Goal: Transaction & Acquisition: Purchase product/service

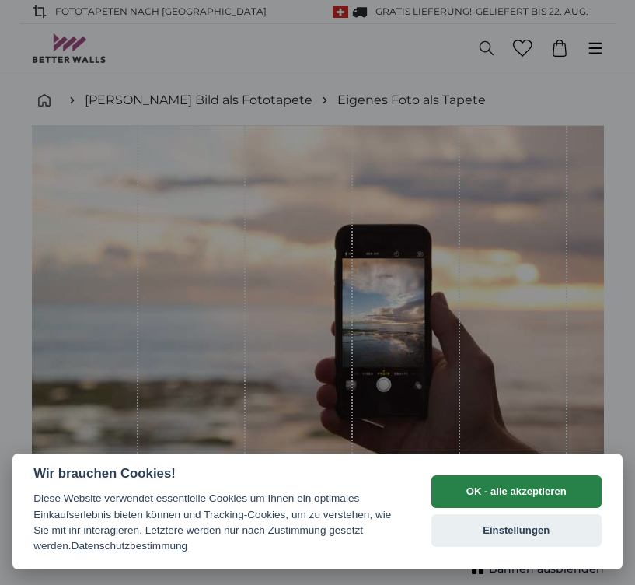
click at [488, 486] on button "OK - alle akzeptieren" at bounding box center [516, 491] width 170 height 33
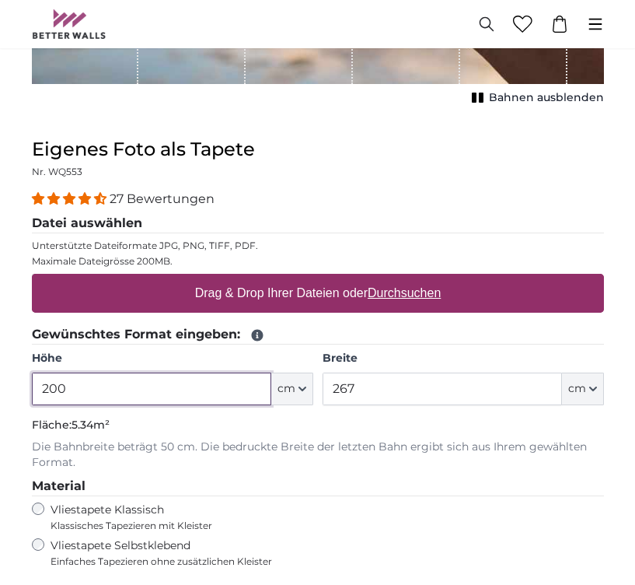
scroll to position [491, 0]
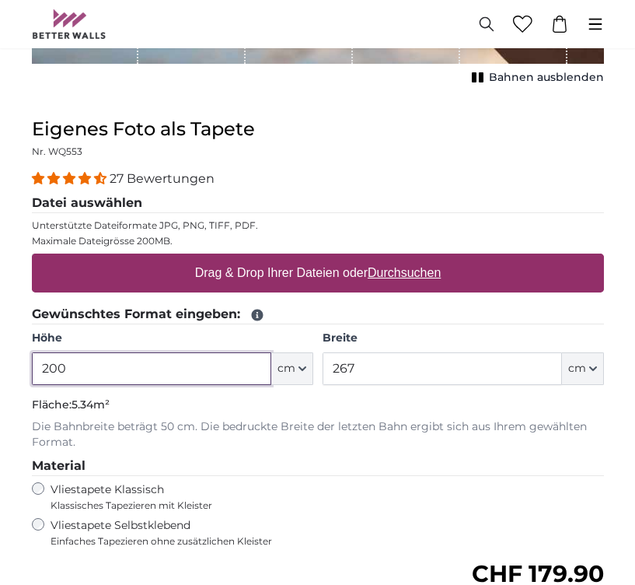
drag, startPoint x: 49, startPoint y: 368, endPoint x: 155, endPoint y: 370, distance: 106.5
click at [155, 370] on input "200" at bounding box center [151, 368] width 239 height 33
type input "235"
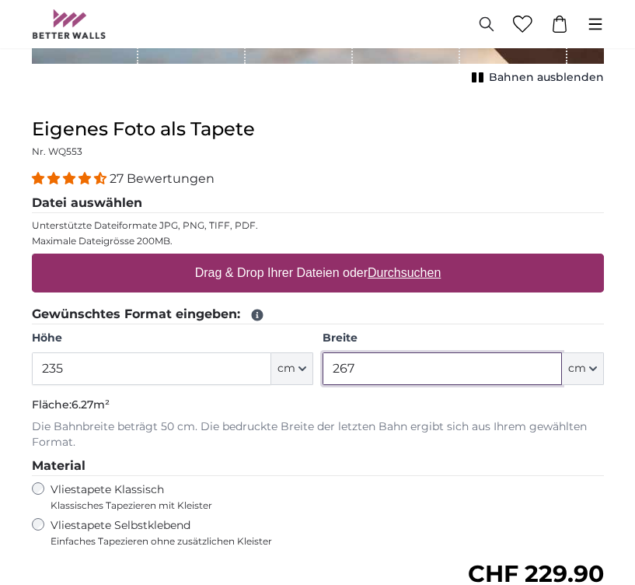
drag, startPoint x: 332, startPoint y: 366, endPoint x: 434, endPoint y: 369, distance: 101.9
click at [434, 369] on input "267" at bounding box center [442, 368] width 239 height 33
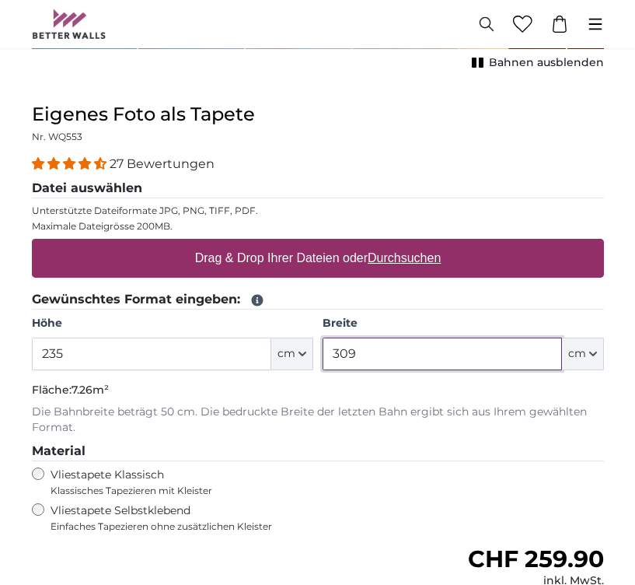
scroll to position [508, 0]
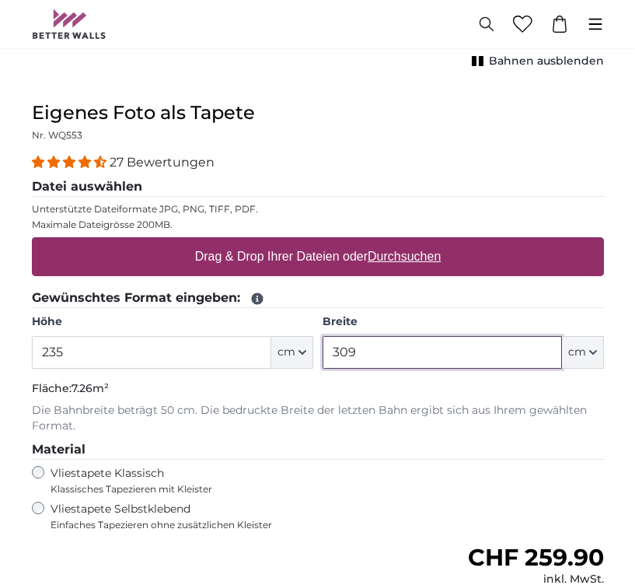
type input "309"
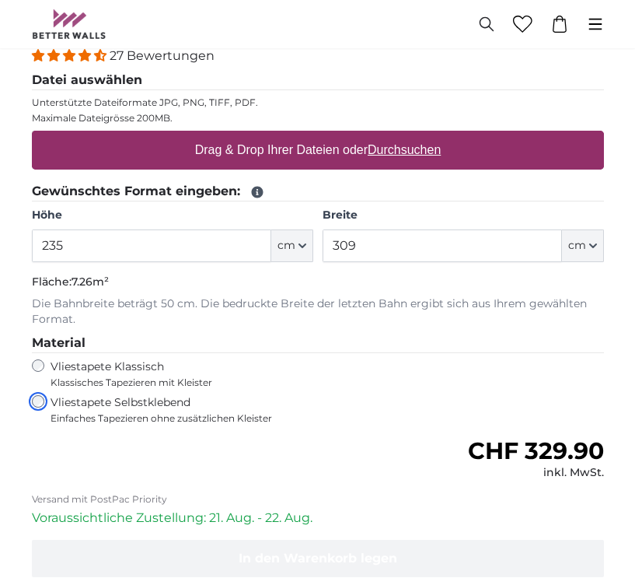
scroll to position [617, 0]
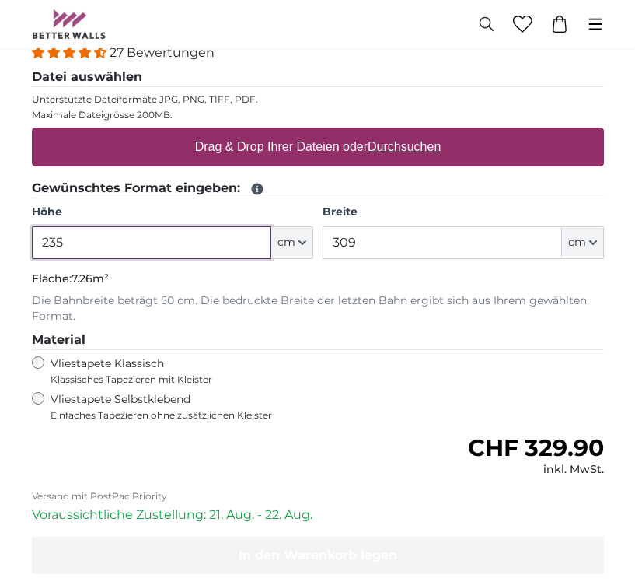
drag, startPoint x: 56, startPoint y: 237, endPoint x: 141, endPoint y: 233, distance: 85.6
click at [141, 233] on input "235" at bounding box center [151, 242] width 239 height 33
type input "230"
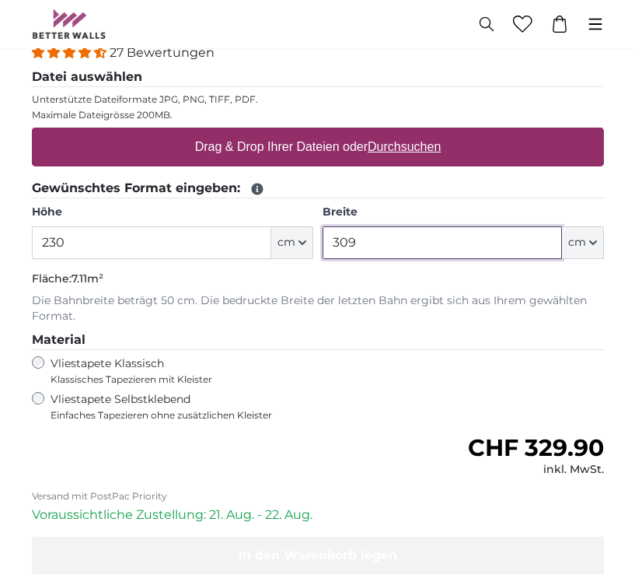
drag, startPoint x: 351, startPoint y: 244, endPoint x: 428, endPoint y: 245, distance: 77.0
click at [428, 245] on input "309" at bounding box center [442, 242] width 239 height 33
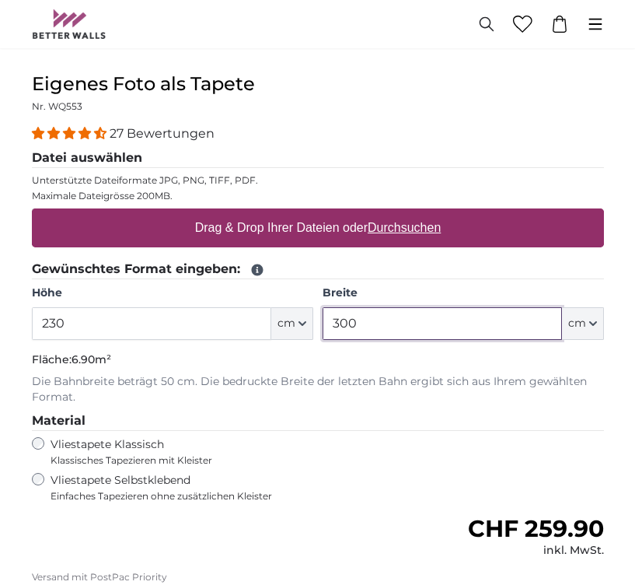
scroll to position [535, 0]
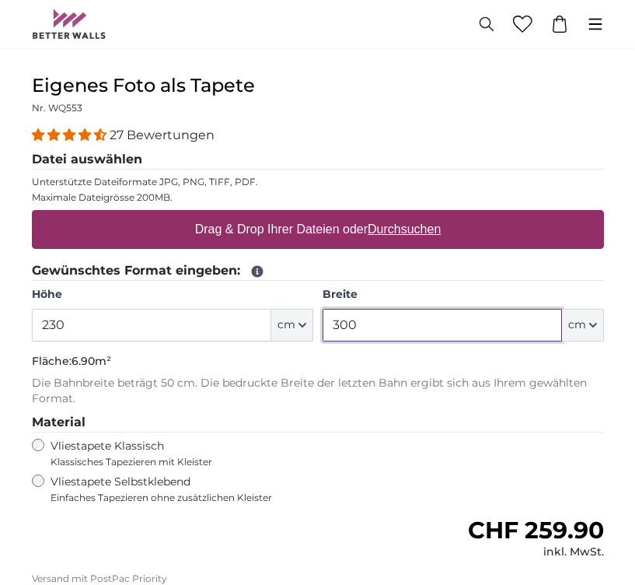
type input "300"
click at [261, 229] on label "Drag & Drop Ihrer Dateien oder Durchsuchen" at bounding box center [317, 229] width 259 height 31
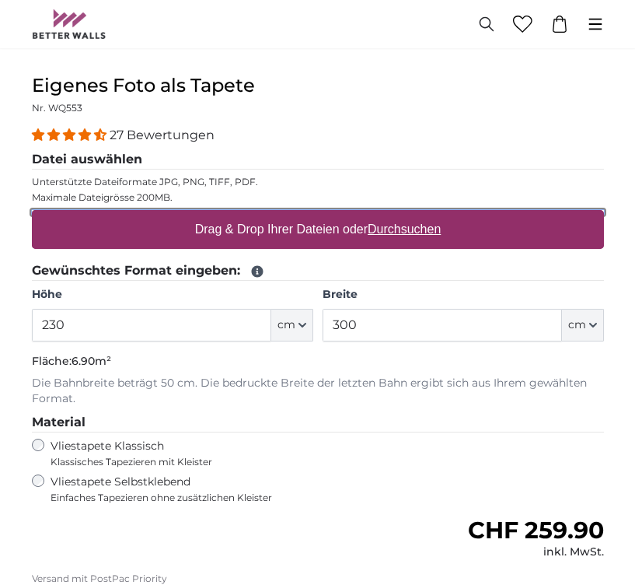
click at [261, 215] on input "Drag & Drop Ihrer Dateien oder Durchsuchen" at bounding box center [318, 212] width 572 height 5
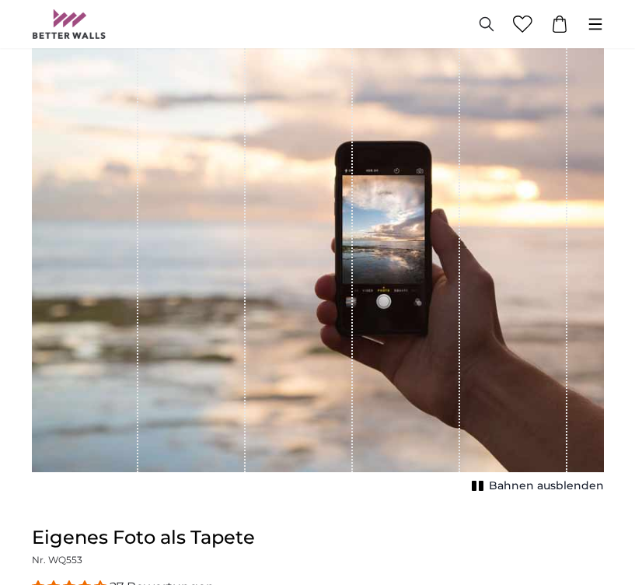
scroll to position [82, 0]
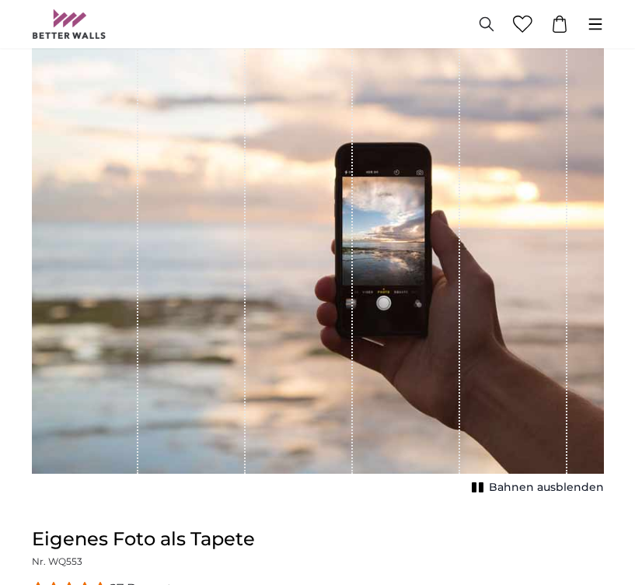
click at [225, 282] on div "1 of 1" at bounding box center [191, 258] width 107 height 429
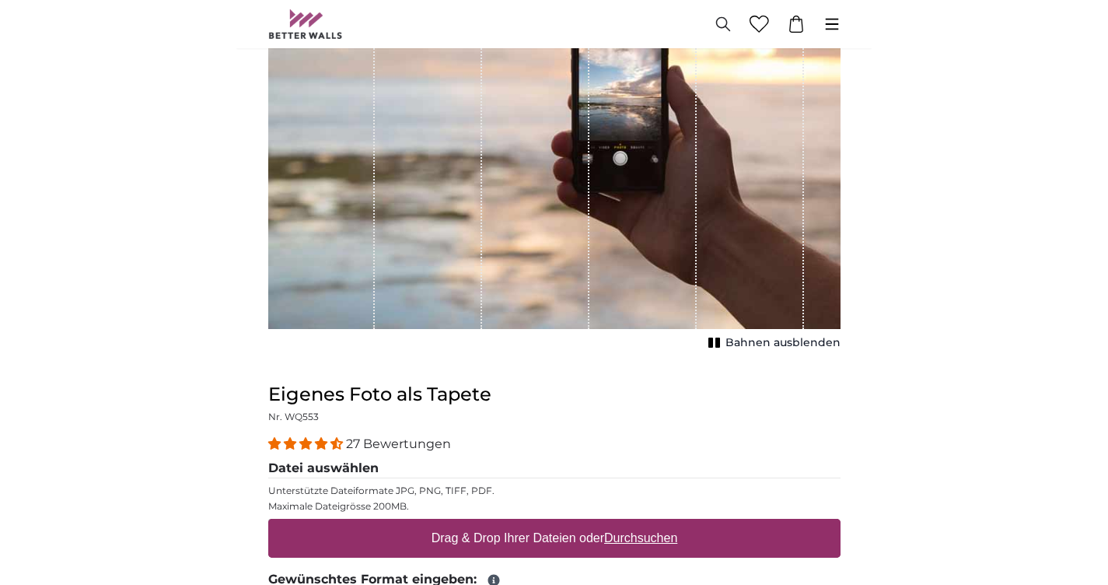
scroll to position [218, 0]
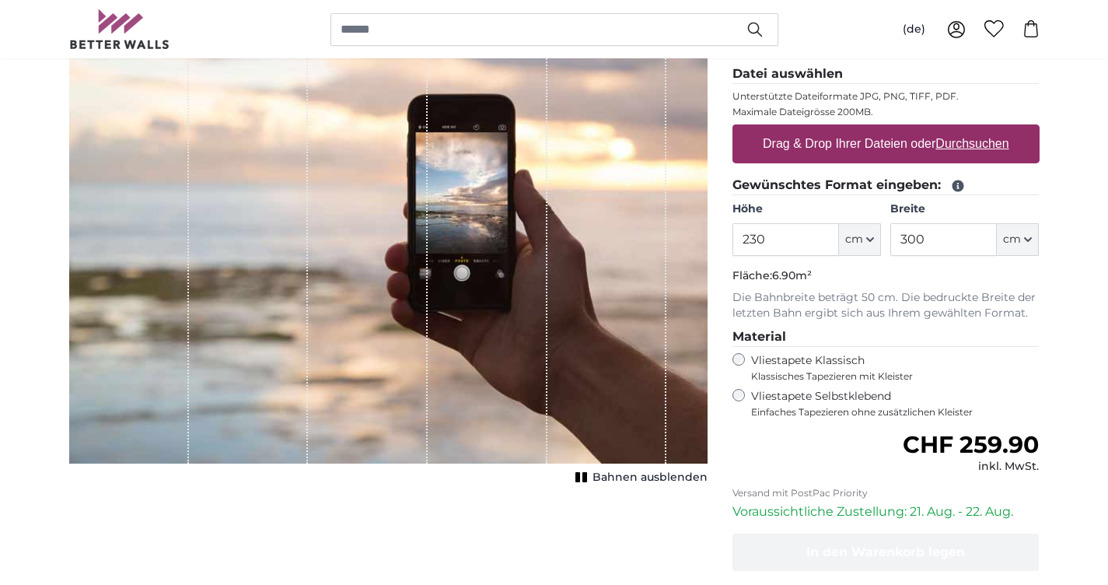
click at [634, 152] on label "Drag & Drop Ihrer Dateien oder Durchsuchen" at bounding box center [885, 143] width 259 height 31
click at [634, 129] on input "Drag & Drop Ihrer Dateien oder Durchsuchen" at bounding box center [885, 126] width 307 height 5
type input "**********"
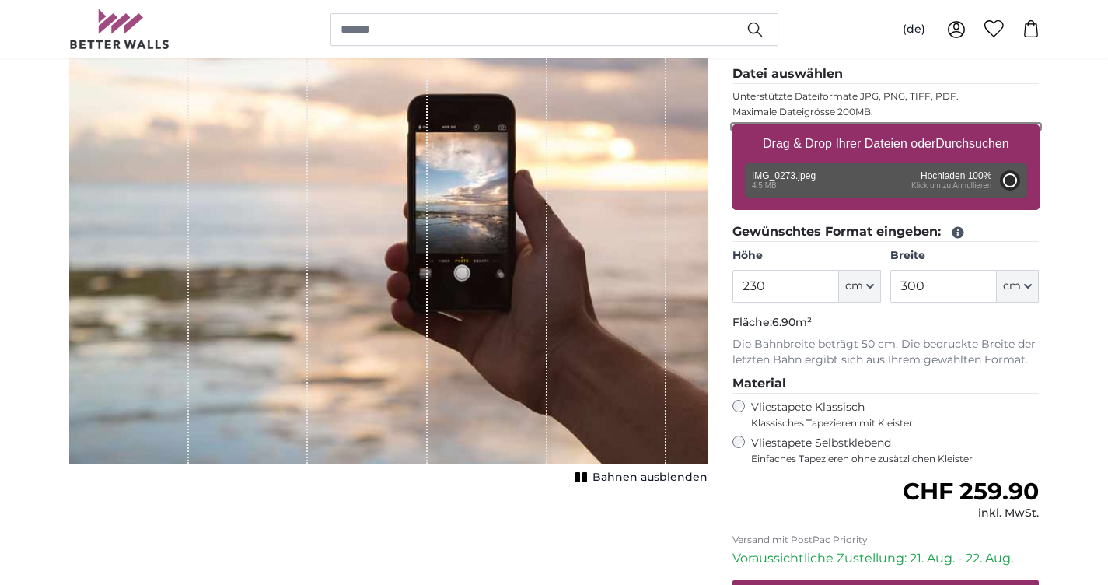
type input "200"
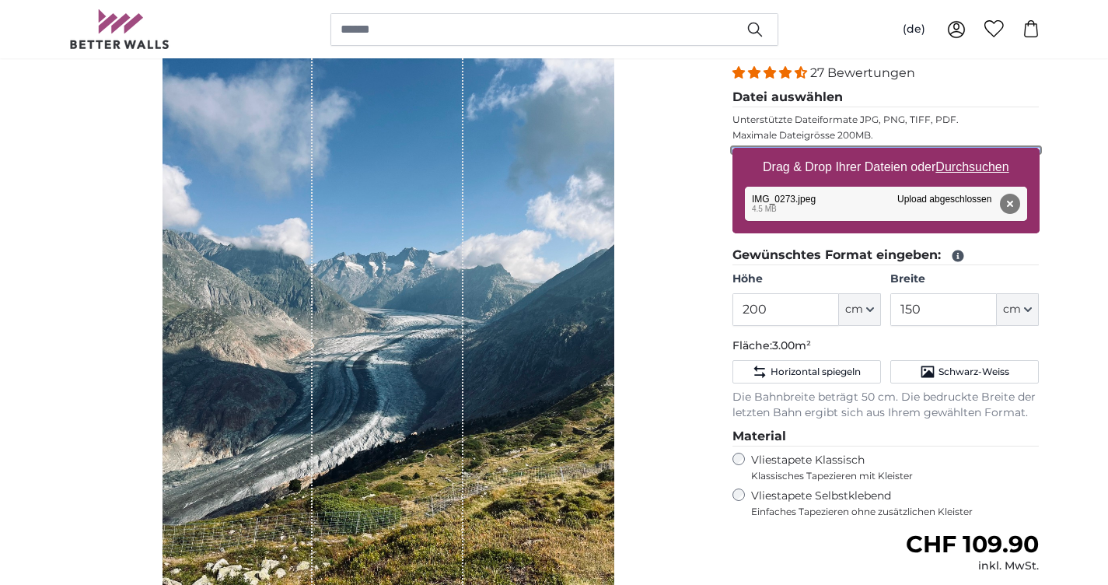
scroll to position [198, 0]
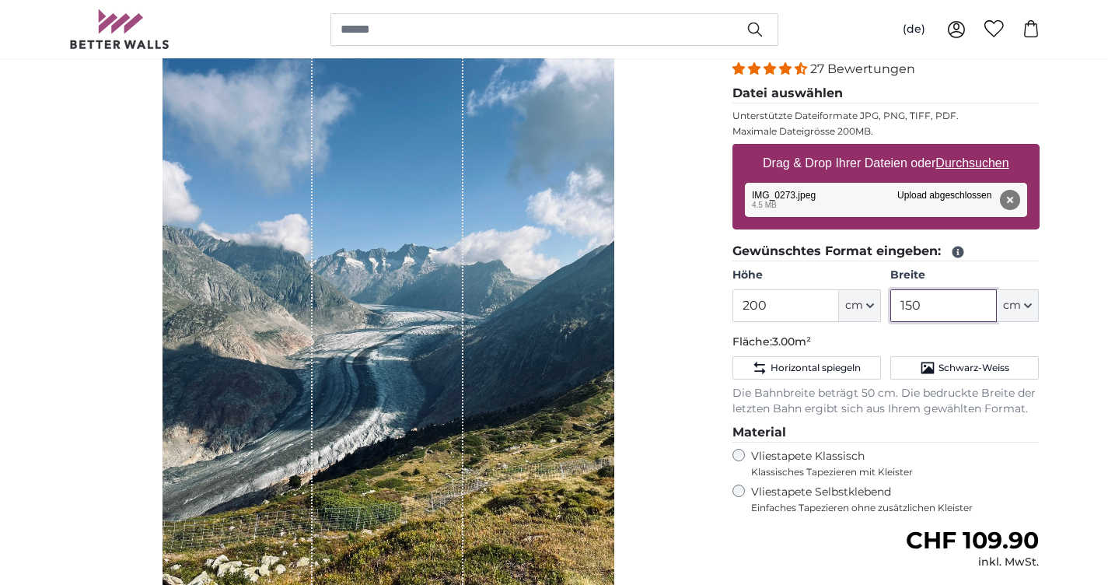
drag, startPoint x: 957, startPoint y: 313, endPoint x: 866, endPoint y: 288, distance: 94.1
click at [634, 288] on div "Höhe 200 ft cm Centimeter (cm) Inches (inch) Feet (ft. in.) Breite 150 ft cm Ce…" at bounding box center [885, 294] width 307 height 54
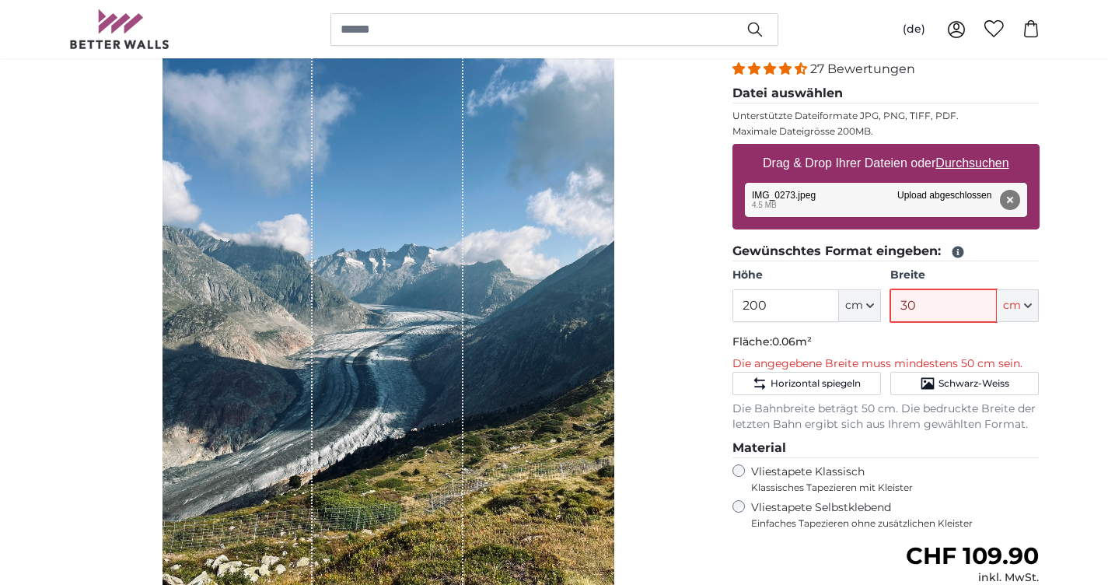
type input "300"
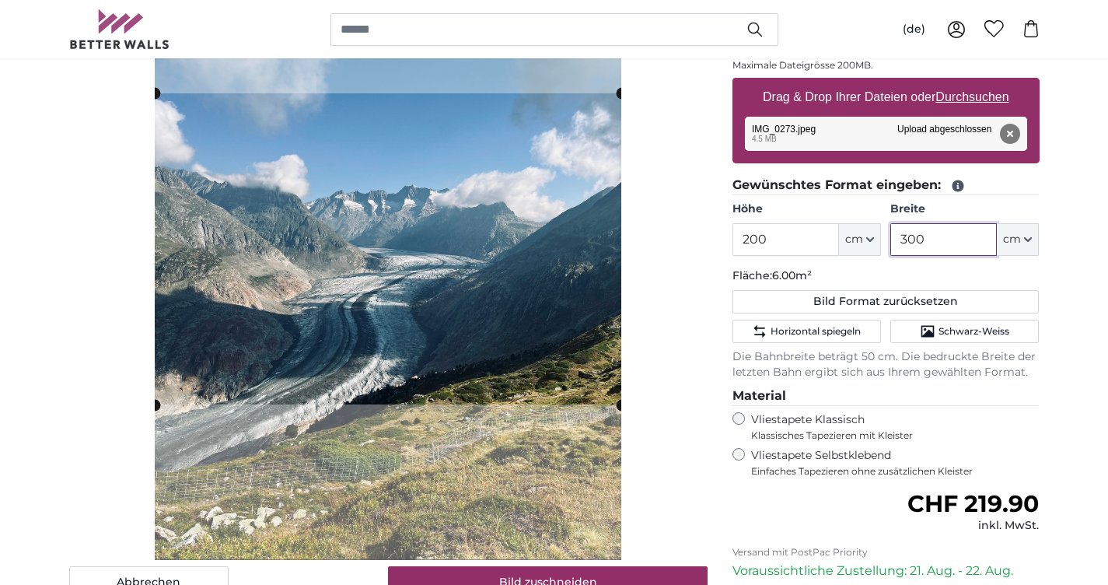
scroll to position [238, 0]
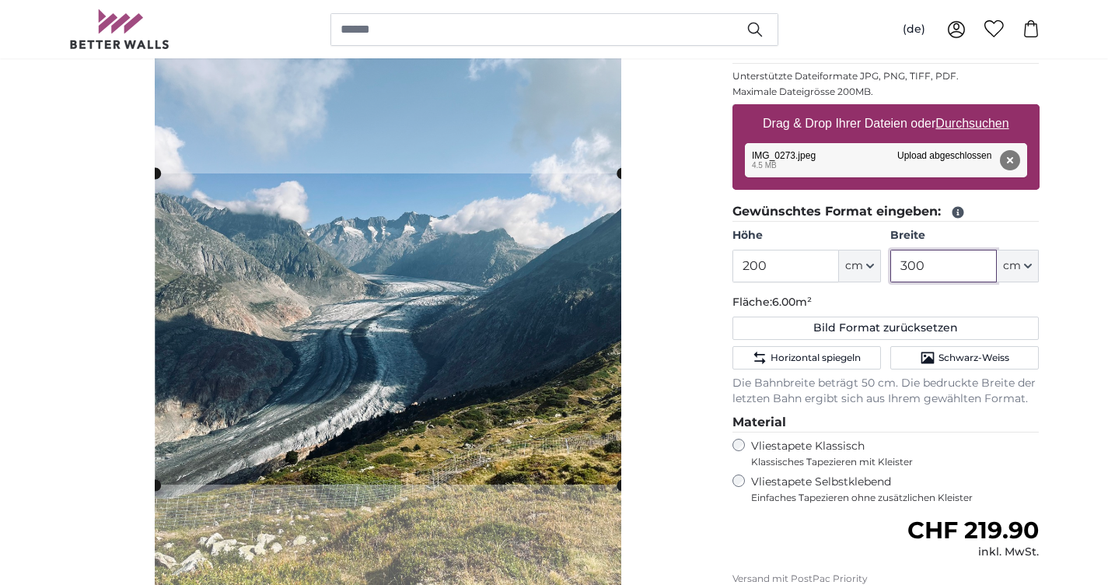
click at [569, 313] on cropper-handle at bounding box center [388, 328] width 466 height 311
drag, startPoint x: 907, startPoint y: 267, endPoint x: 931, endPoint y: 265, distance: 23.4
click at [634, 265] on input "300" at bounding box center [943, 266] width 107 height 33
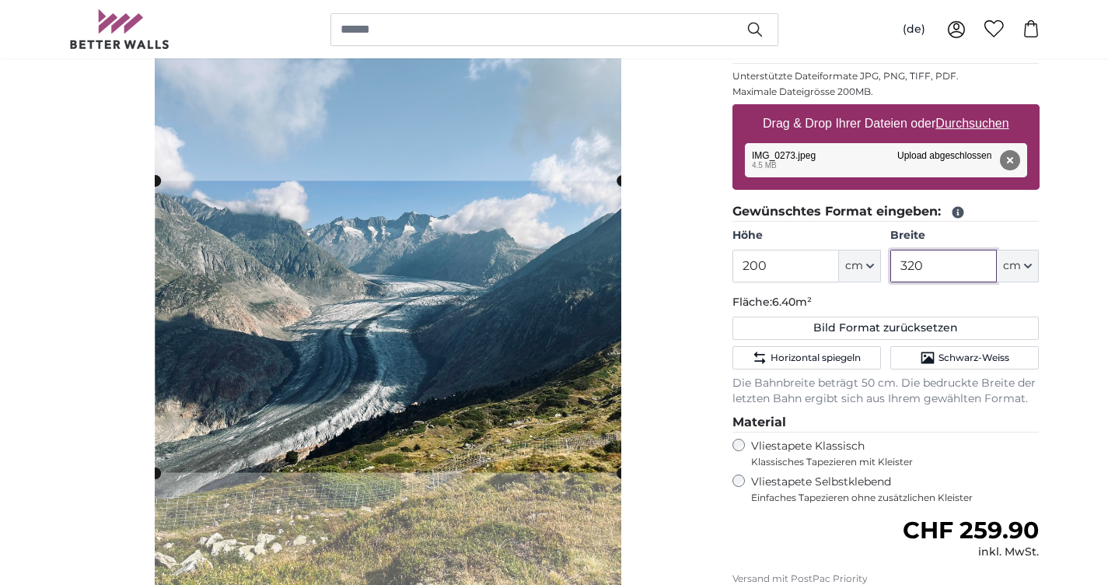
click at [558, 428] on cropper-handle at bounding box center [388, 327] width 466 height 292
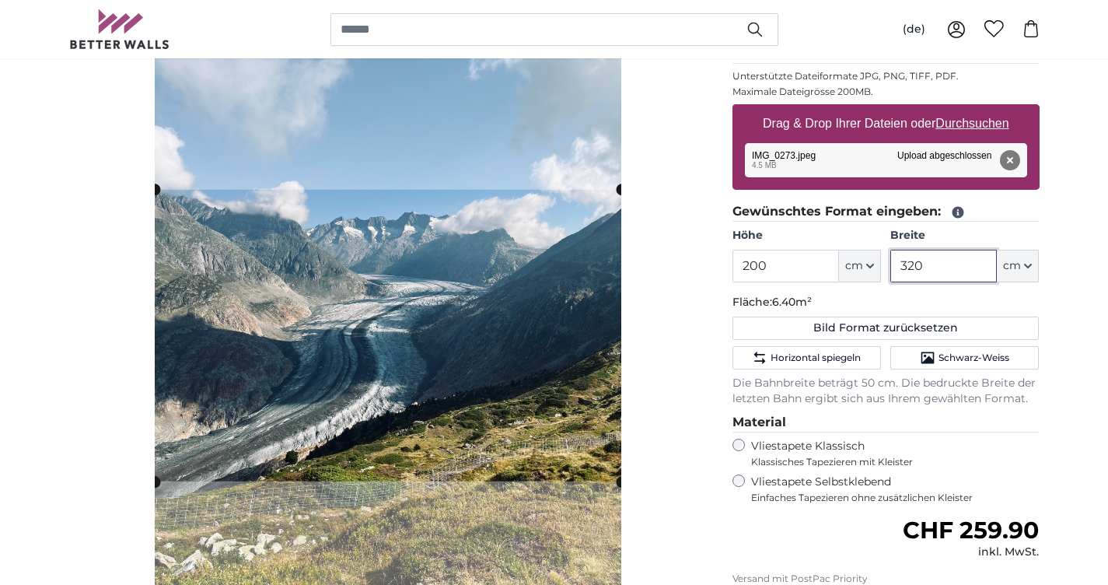
click at [557, 437] on cropper-handle at bounding box center [388, 336] width 466 height 292
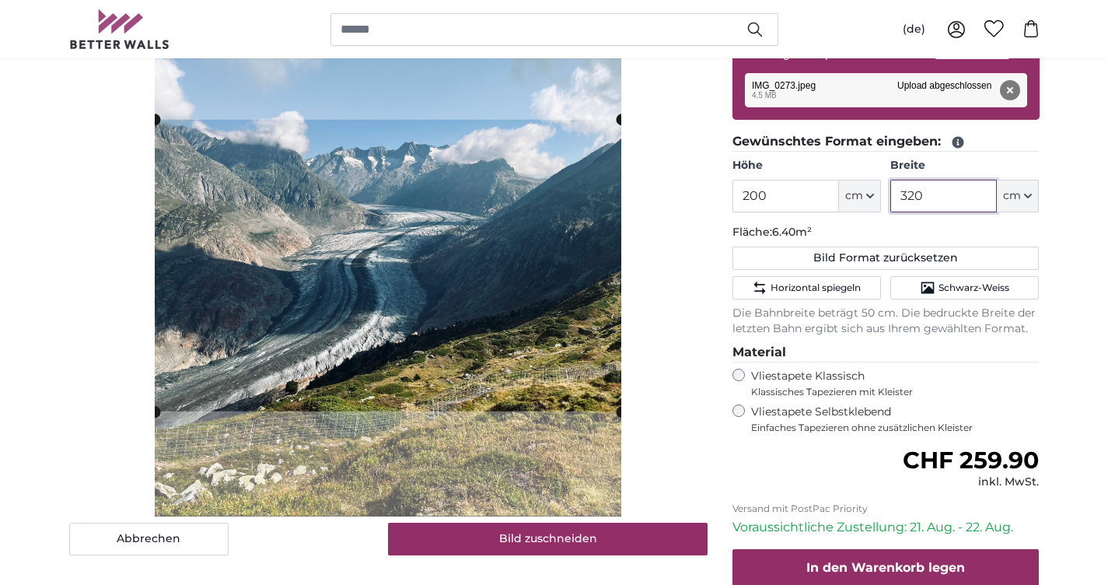
scroll to position [302, 0]
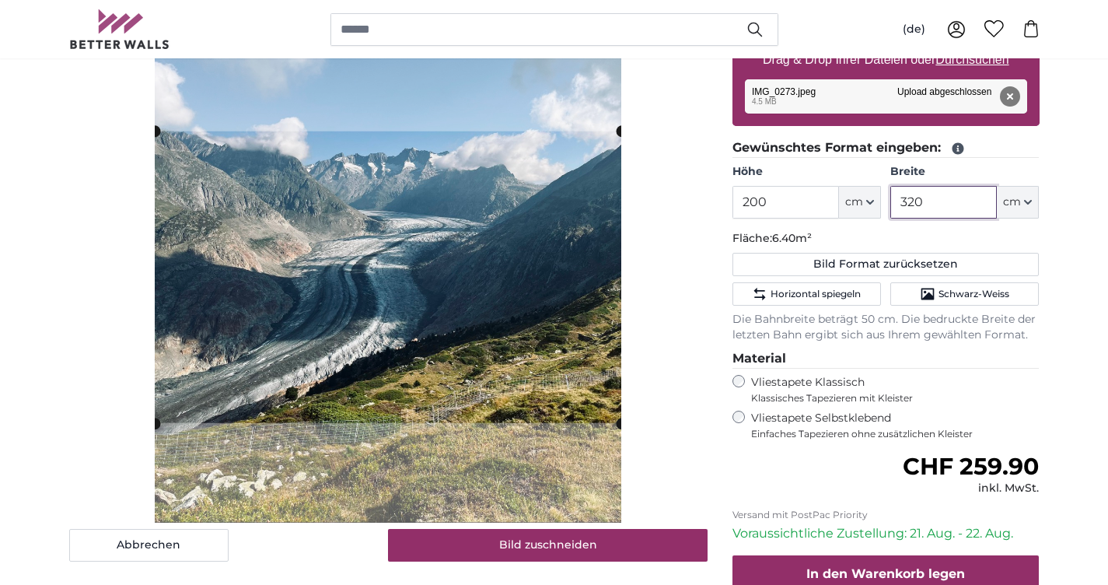
click at [585, 306] on cropper-handle at bounding box center [388, 277] width 466 height 292
click at [585, 302] on cropper-handle at bounding box center [388, 273] width 466 height 292
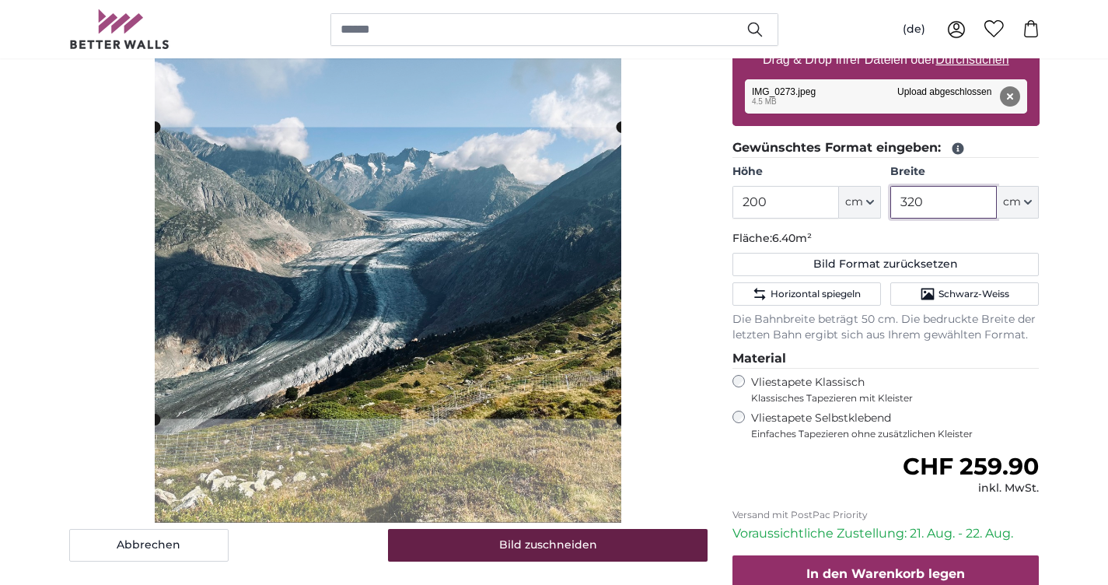
type input "320"
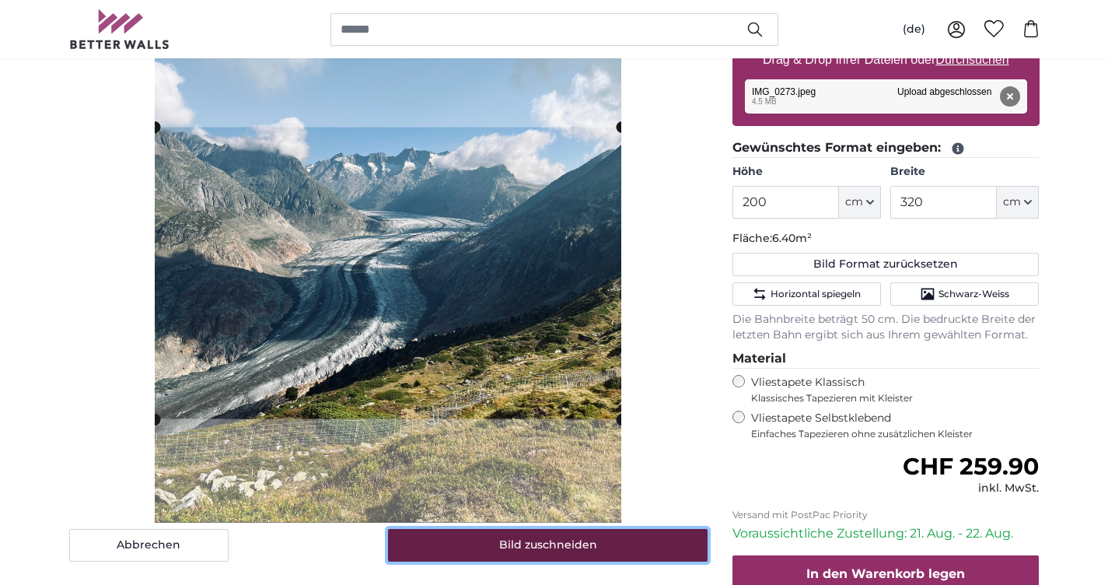
click at [526, 548] on button "Bild zuschneiden" at bounding box center [548, 545] width 320 height 33
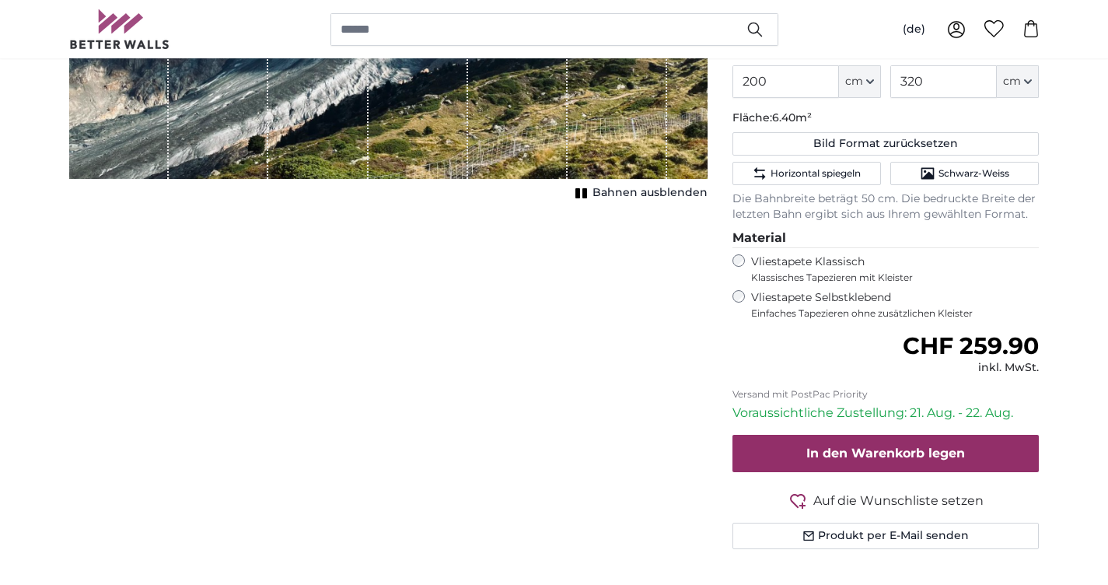
scroll to position [427, 0]
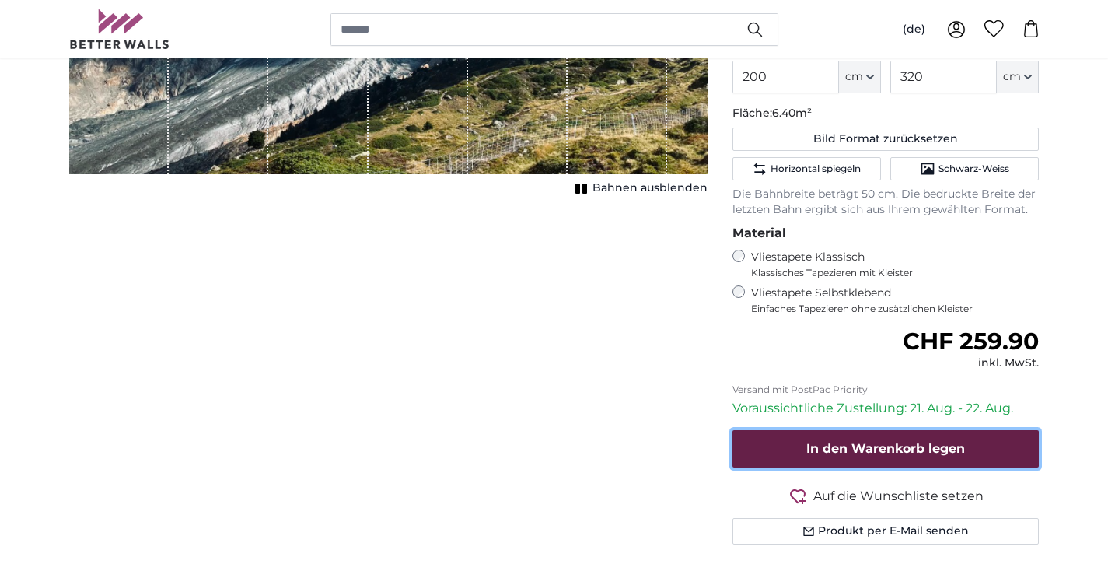
click at [634, 451] on span "In den Warenkorb legen" at bounding box center [885, 448] width 159 height 15
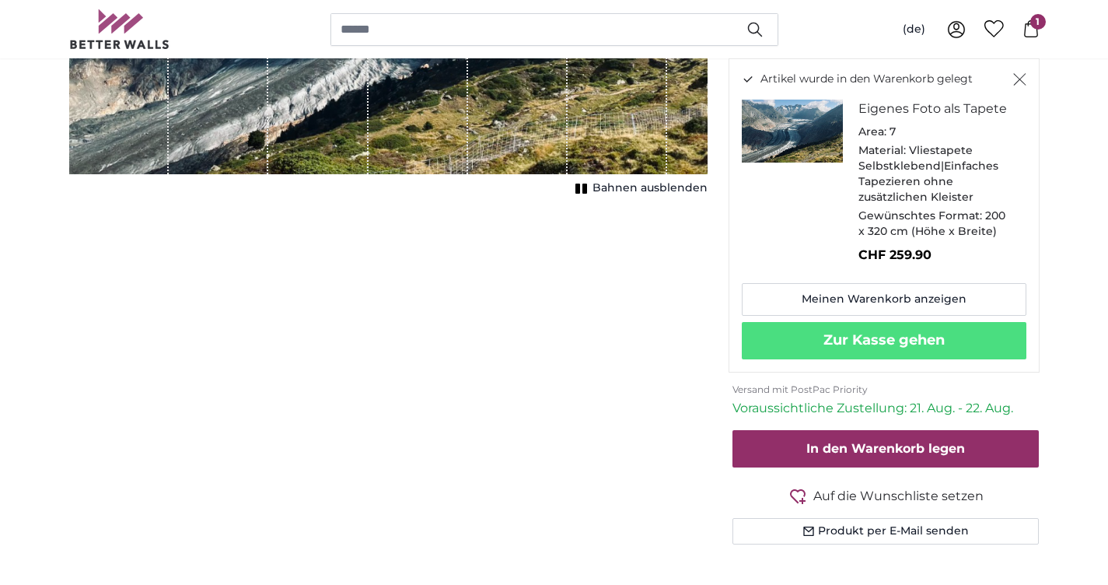
click at [634, 75] on icon "Schließen" at bounding box center [1019, 79] width 13 height 12
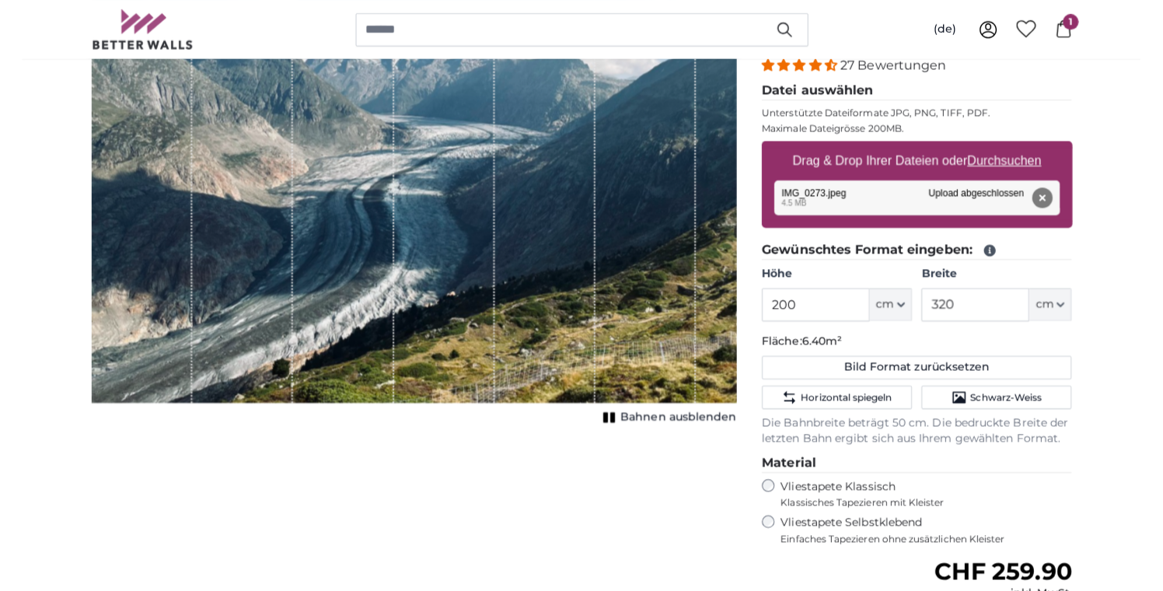
scroll to position [209, 0]
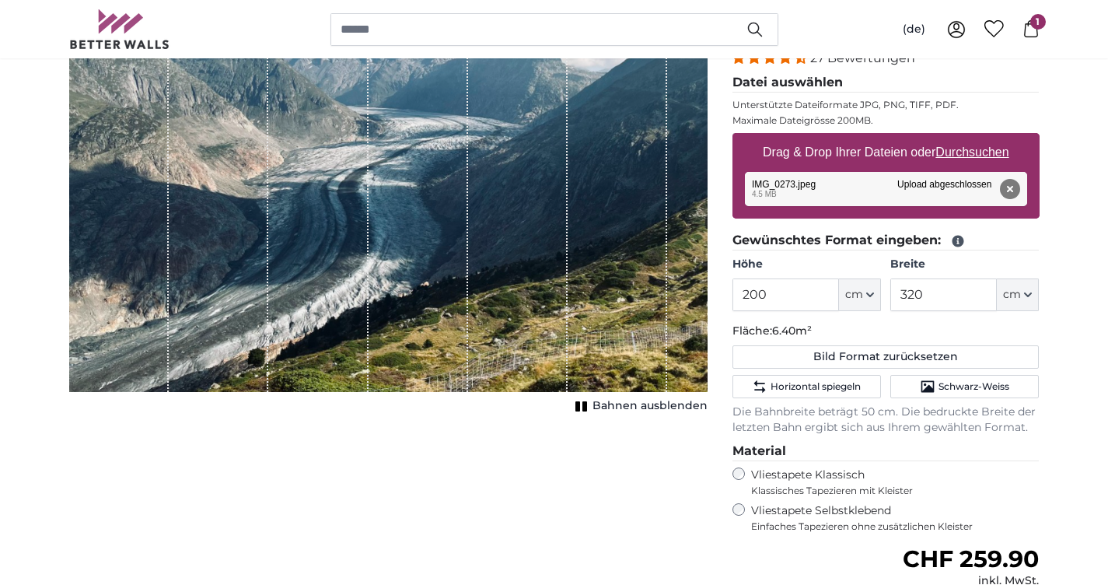
click at [634, 153] on u "Durchsuchen" at bounding box center [971, 151] width 73 height 13
click at [634, 138] on input "Drag & Drop Ihrer Dateien oder Durchsuchen" at bounding box center [885, 135] width 307 height 5
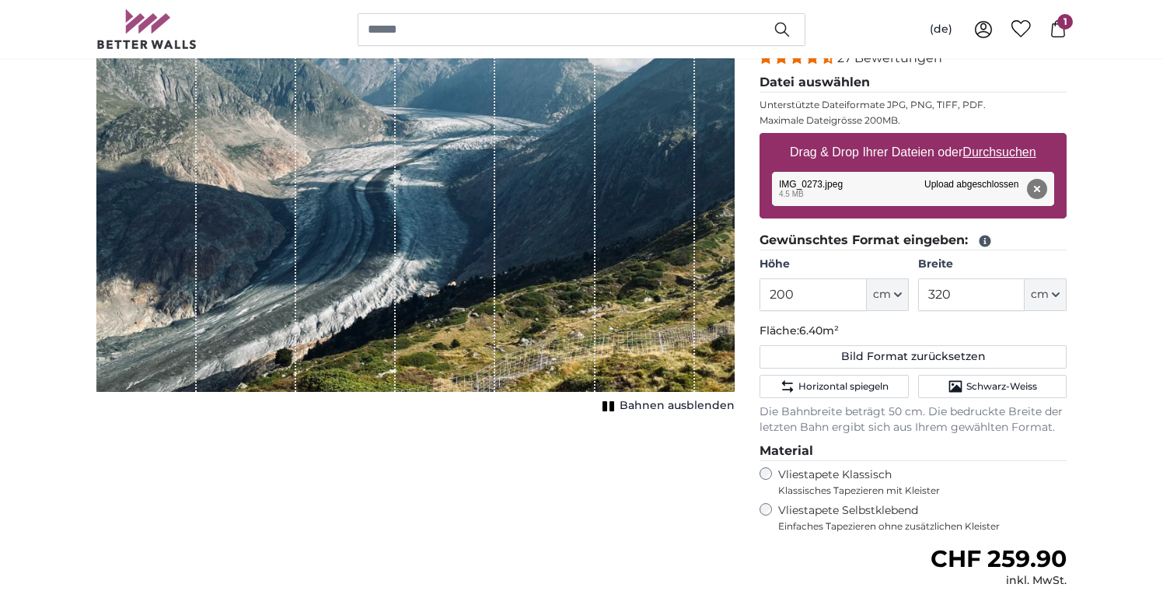
type input "**********"
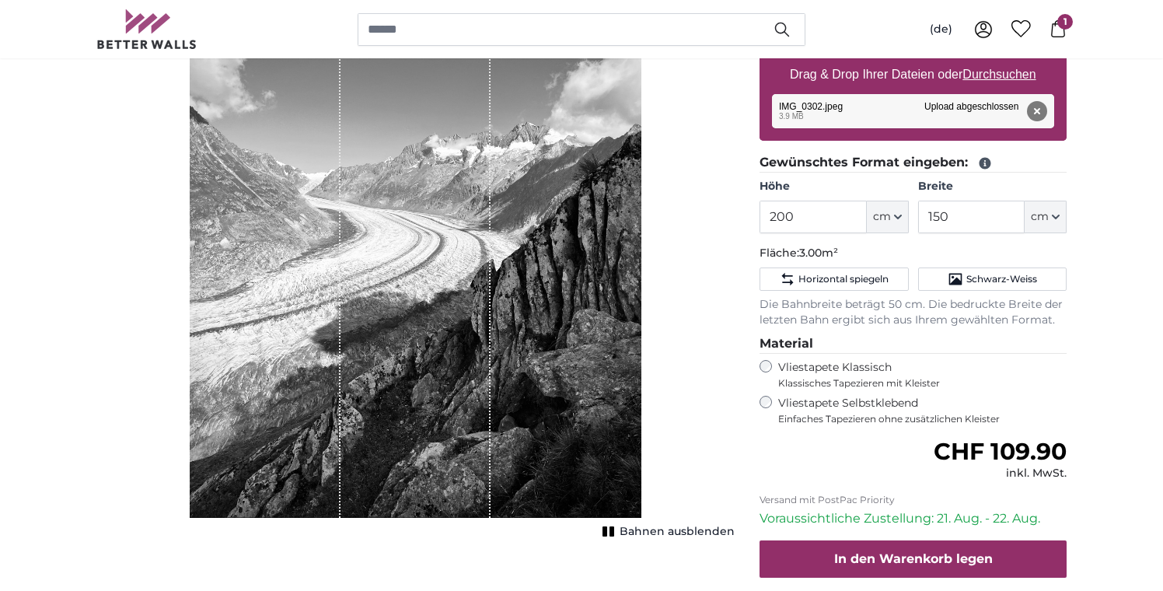
scroll to position [292, 0]
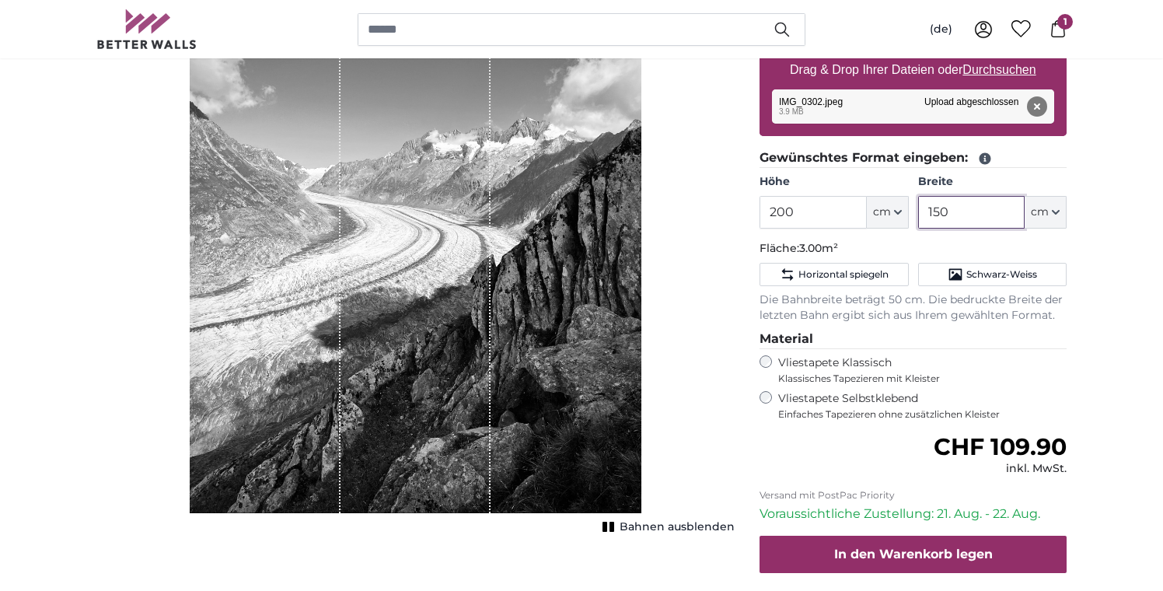
drag, startPoint x: 956, startPoint y: 211, endPoint x: 897, endPoint y: 207, distance: 59.2
click at [634, 207] on div "Höhe 200 ft cm Centimeter (cm) Inches (inch) Feet (ft. in.) Breite 150 ft cm Ce…" at bounding box center [913, 201] width 307 height 54
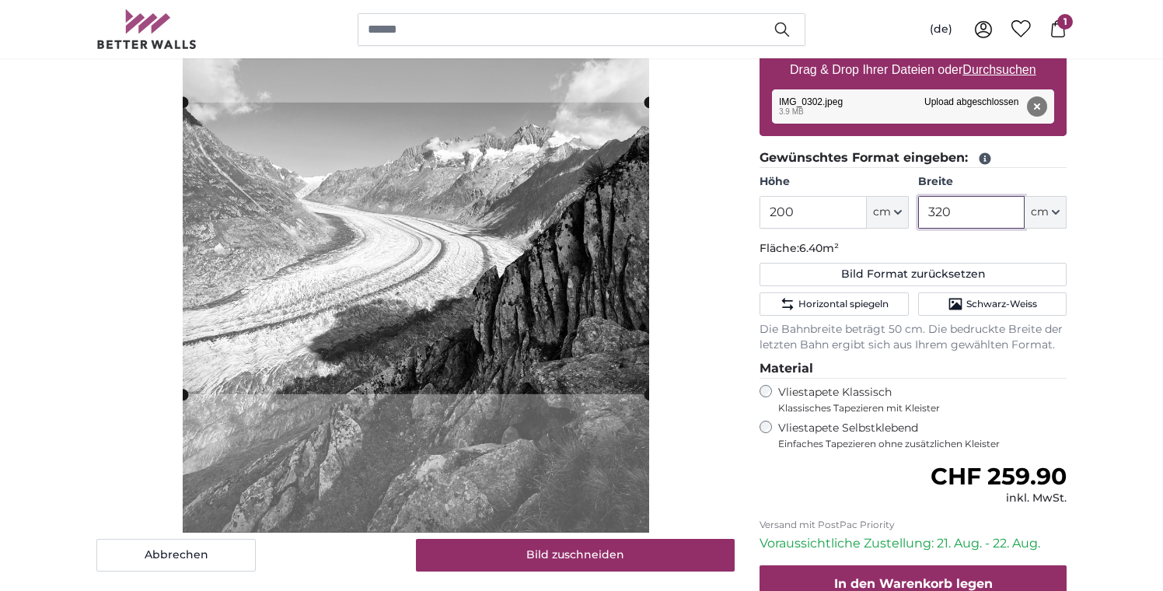
click at [581, 261] on cropper-handle at bounding box center [416, 249] width 466 height 292
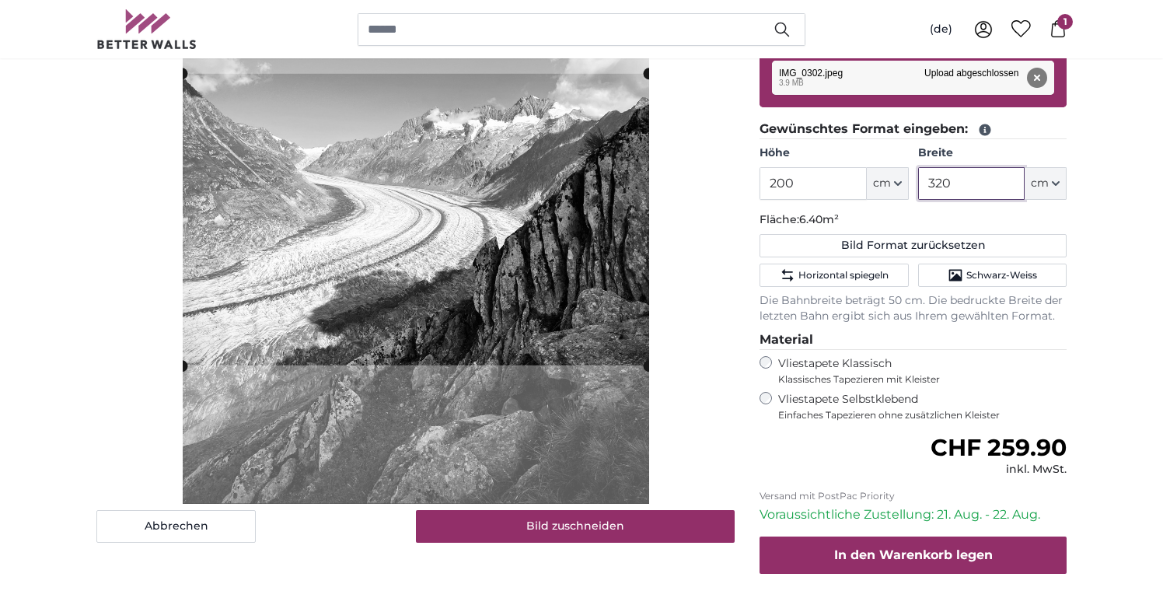
scroll to position [309, 0]
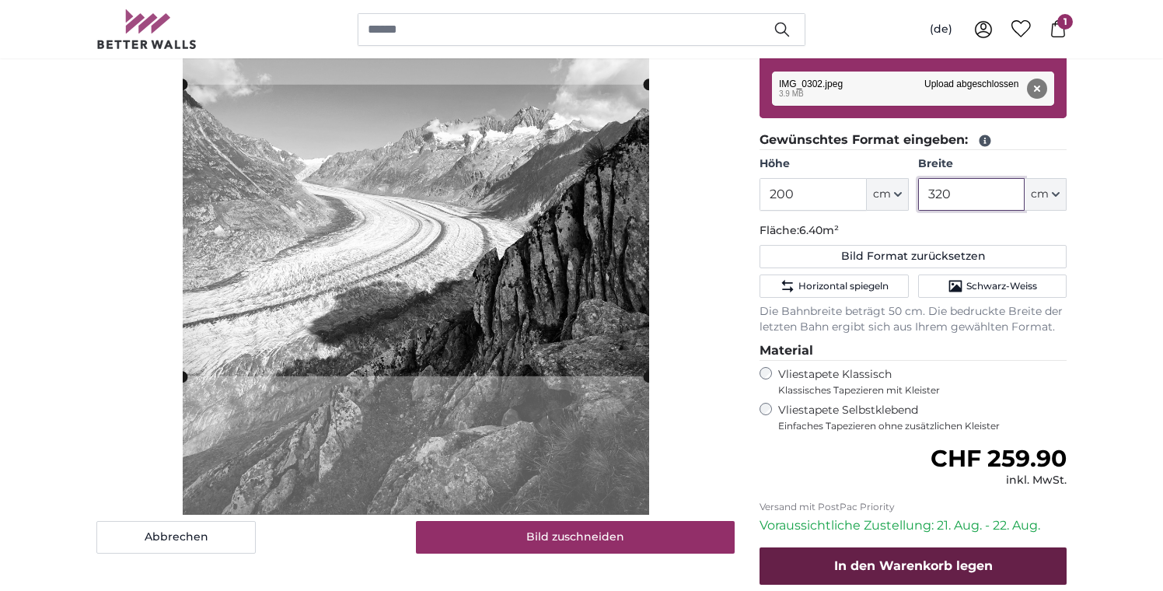
type input "320"
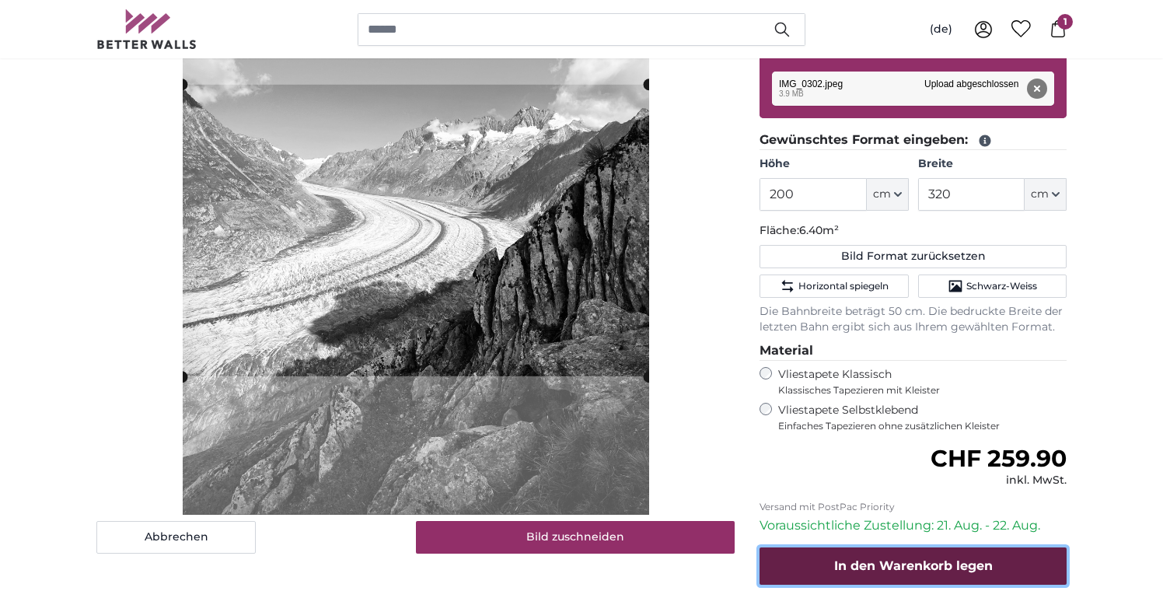
click at [634, 568] on span "In den Warenkorb legen" at bounding box center [913, 565] width 159 height 15
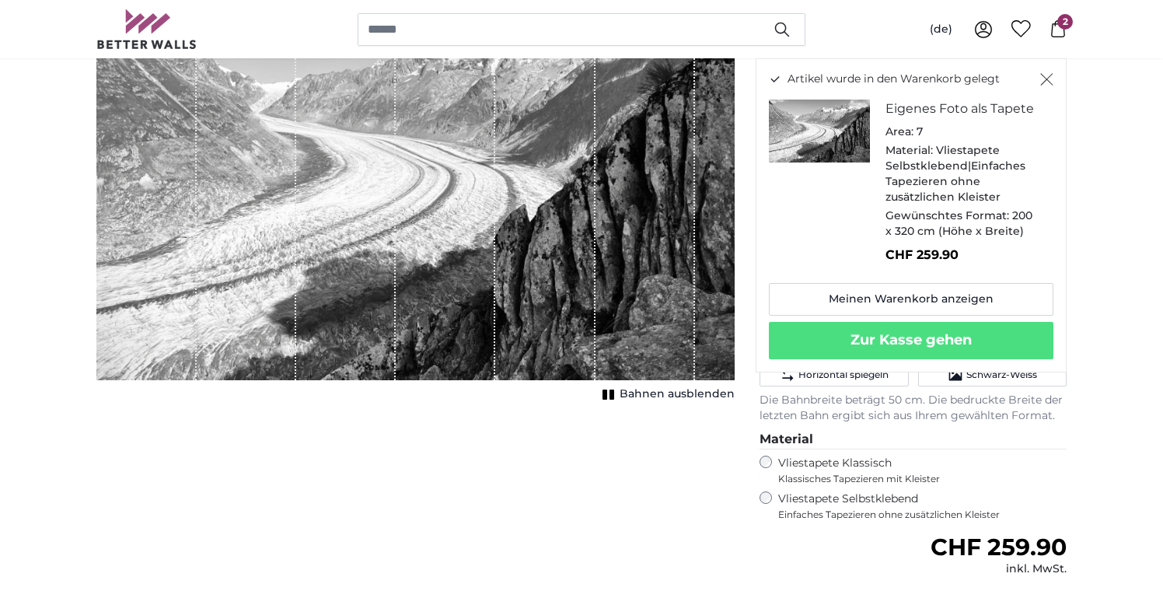
scroll to position [220, 0]
click at [634, 81] on icon "Schließen" at bounding box center [1046, 79] width 13 height 12
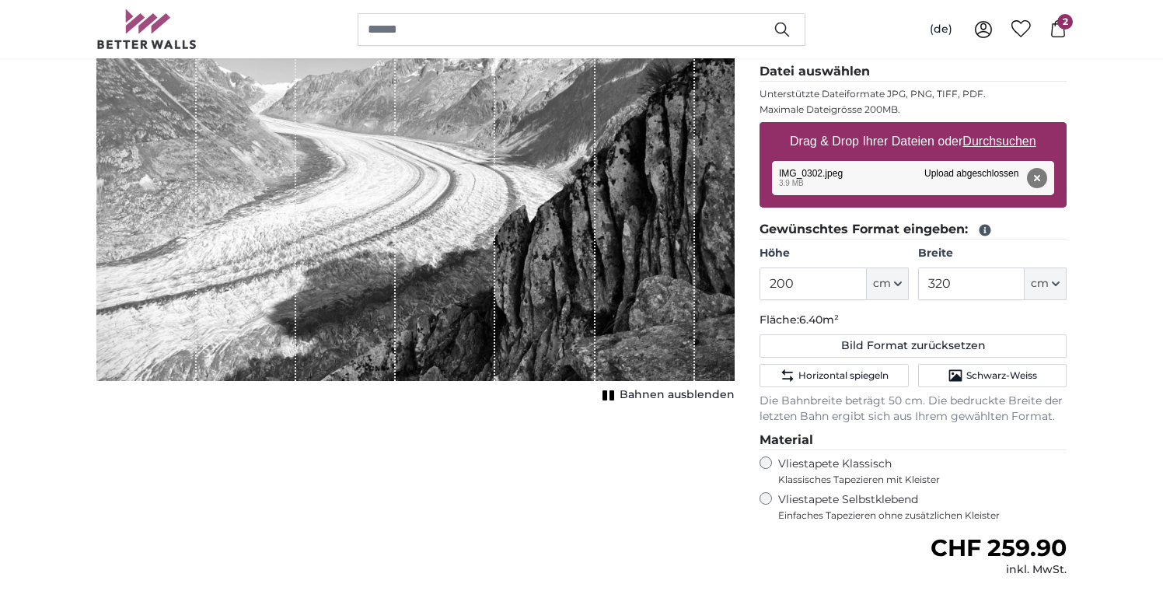
click at [634, 138] on u "Durchsuchen" at bounding box center [999, 140] width 73 height 13
click at [634, 127] on input "Drag & Drop Ihrer Dateien oder Durchsuchen" at bounding box center [913, 124] width 307 height 5
type input "**********"
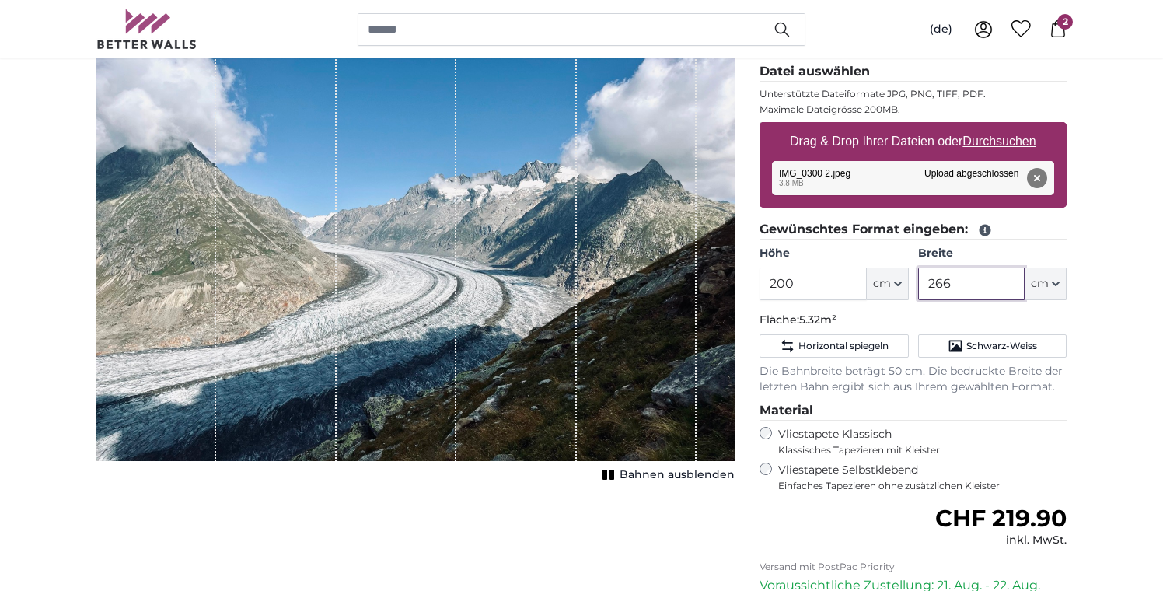
drag, startPoint x: 929, startPoint y: 279, endPoint x: 1015, endPoint y: 278, distance: 86.3
click at [634, 278] on input "266" at bounding box center [971, 283] width 107 height 33
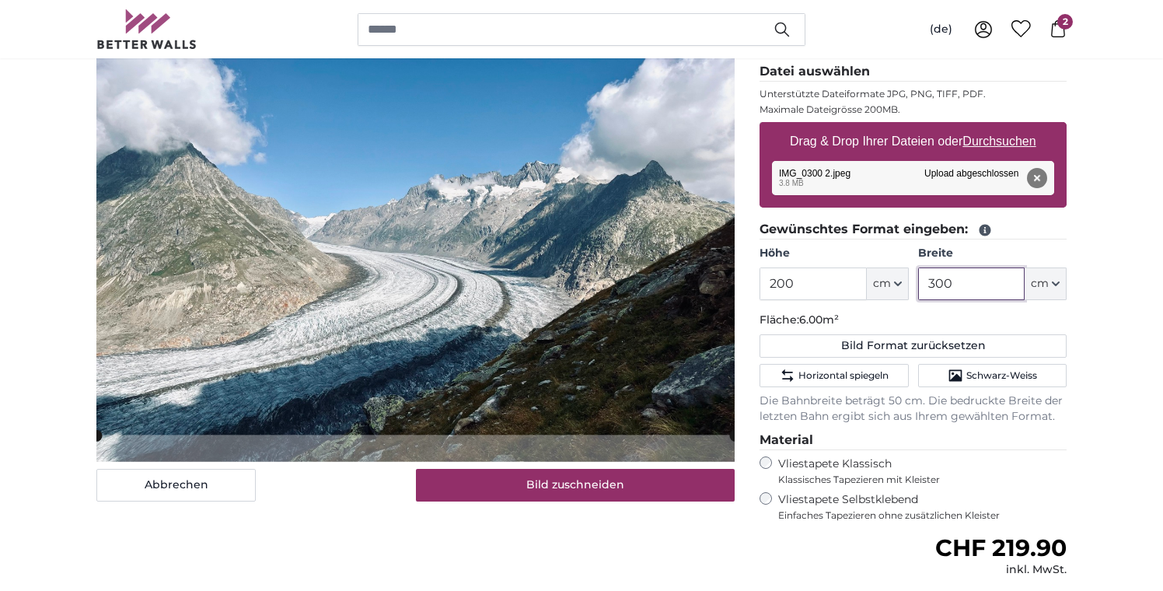
type input "300"
drag, startPoint x: 777, startPoint y: 282, endPoint x: 835, endPoint y: 280, distance: 57.6
click at [634, 281] on input "200" at bounding box center [813, 283] width 107 height 33
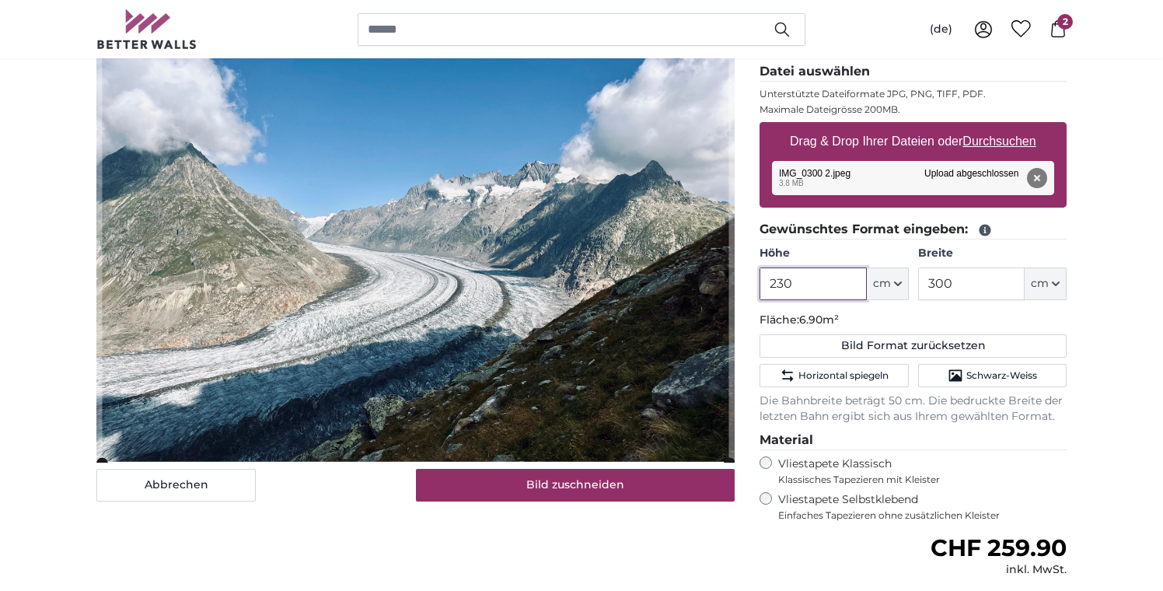
type input "230"
drag, startPoint x: 938, startPoint y: 280, endPoint x: 1039, endPoint y: 283, distance: 101.9
click at [634, 283] on div "300 ft cm Centimeter (cm) Inches (inch) Feet (ft. in.)" at bounding box center [992, 283] width 148 height 33
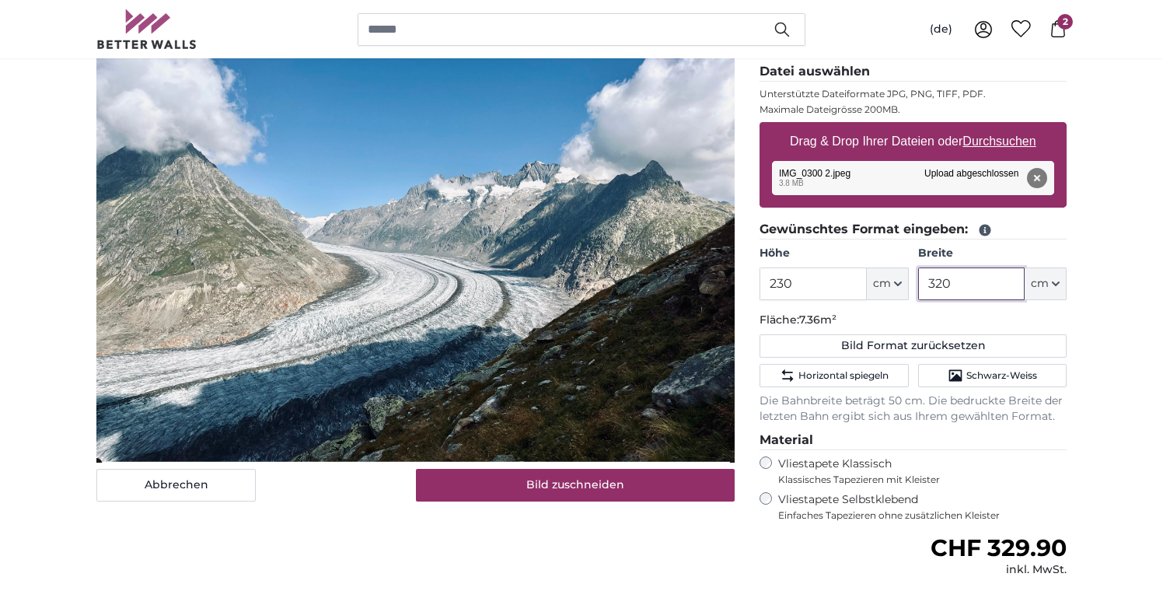
click at [559, 299] on cropper-handle at bounding box center [415, 233] width 638 height 459
type input "320"
click at [634, 382] on button "Schwarz-Weiss" at bounding box center [992, 375] width 148 height 23
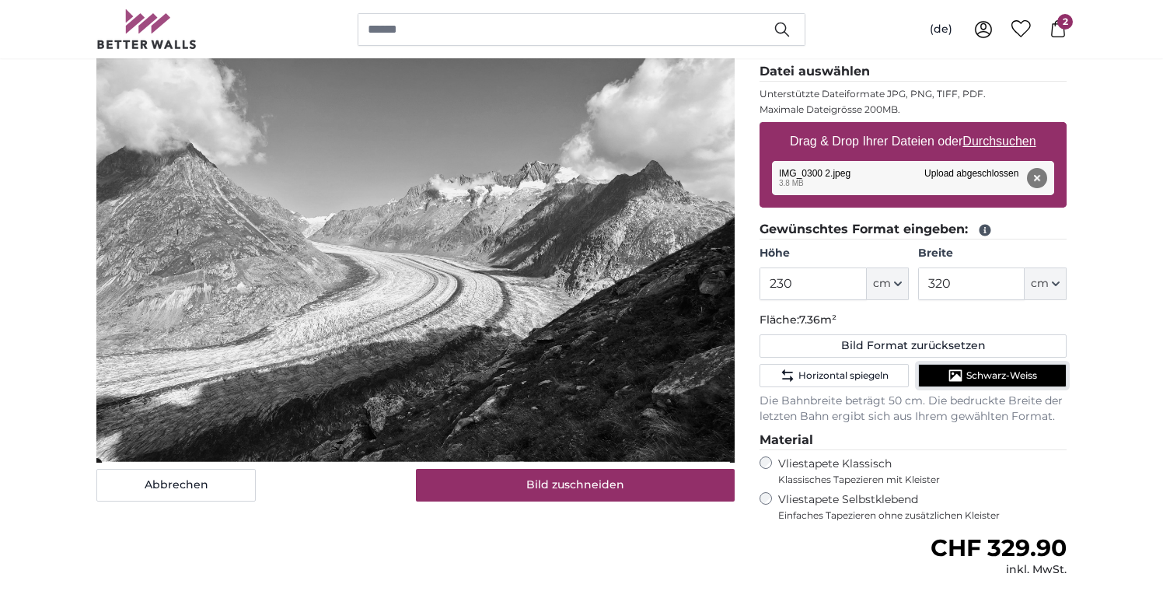
click at [634, 376] on icon "Schwarz-Weiss" at bounding box center [956, 376] width 16 height 16
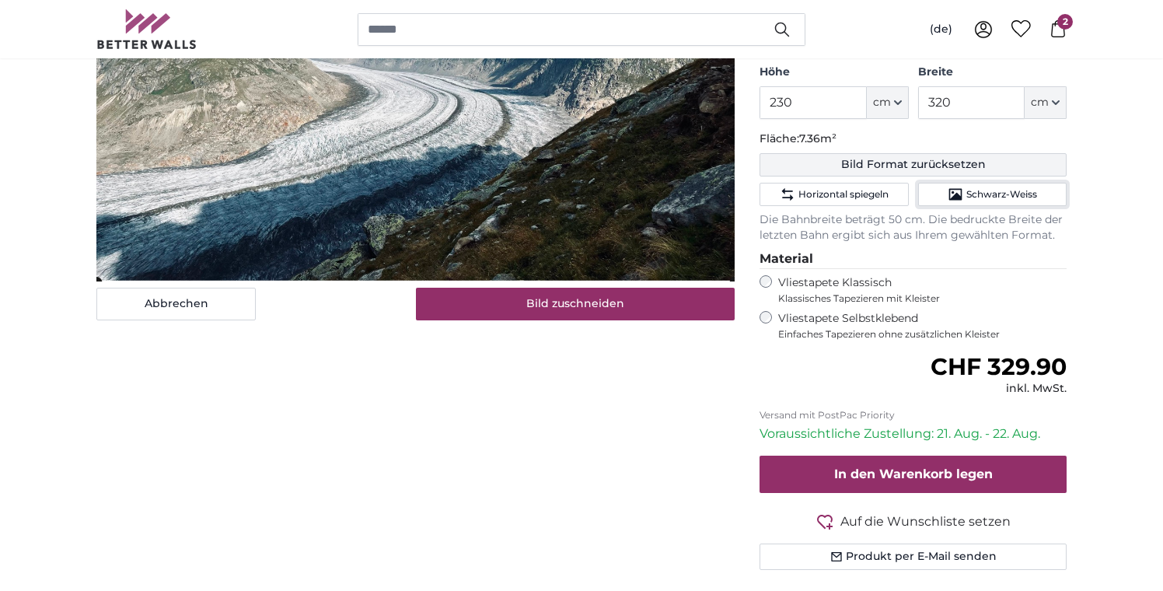
scroll to position [418, 0]
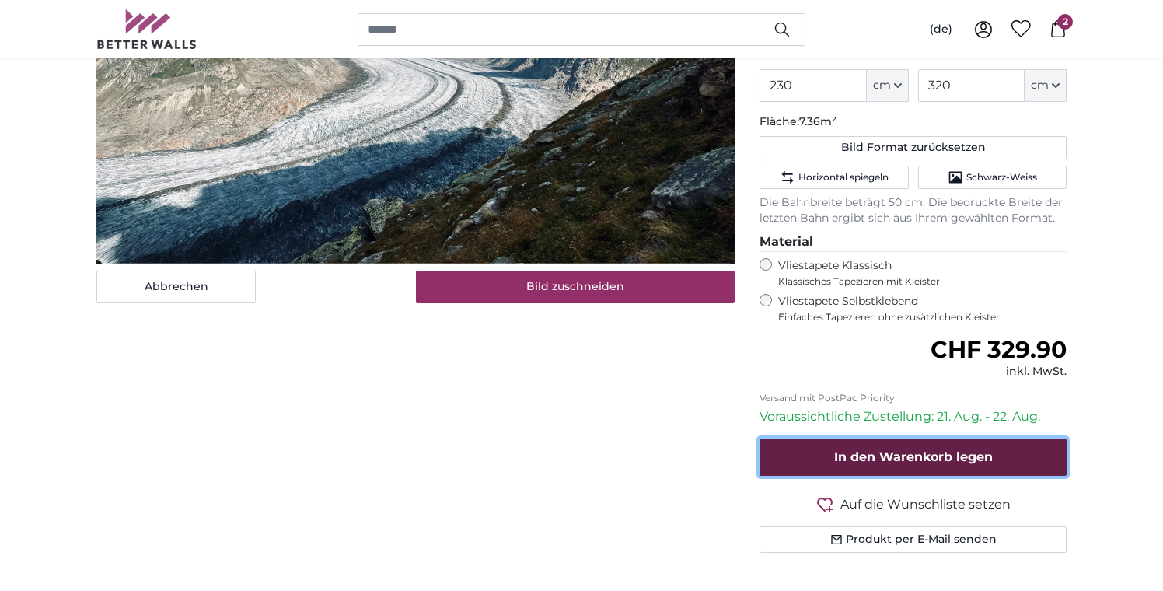
click at [634, 458] on span "In den Warenkorb legen" at bounding box center [913, 456] width 159 height 15
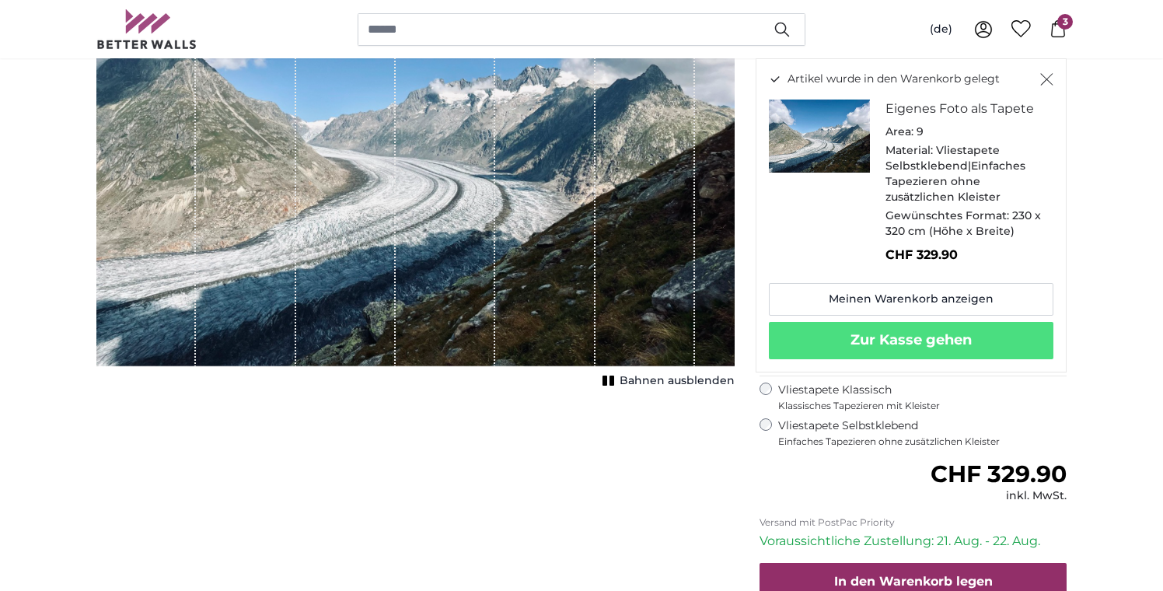
scroll to position [0, 0]
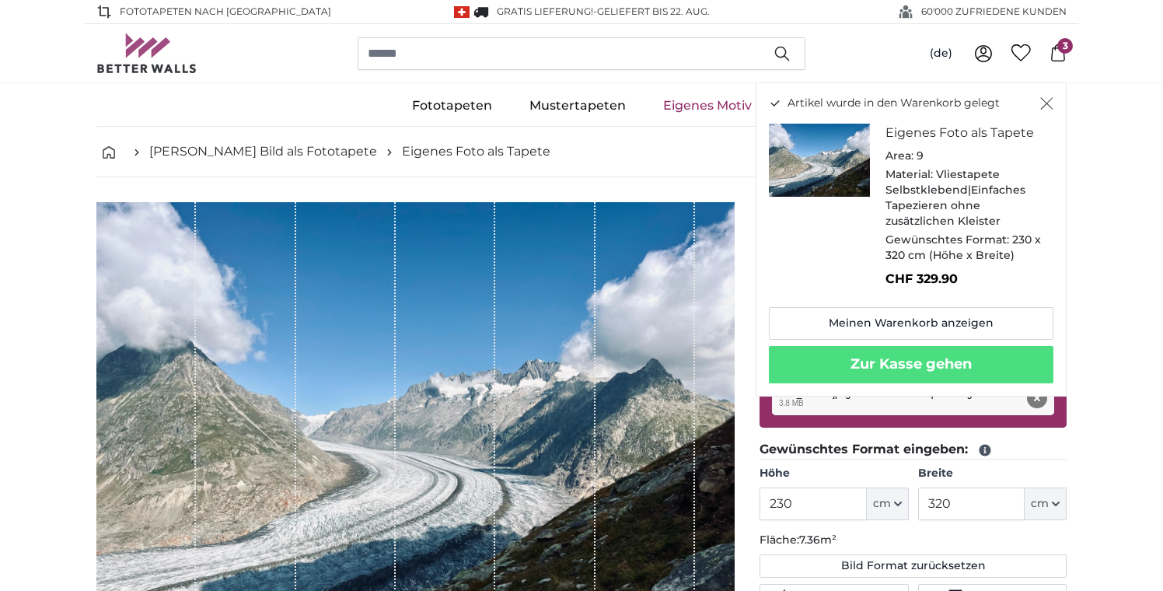
click at [634, 52] on span "3" at bounding box center [1065, 46] width 16 height 16
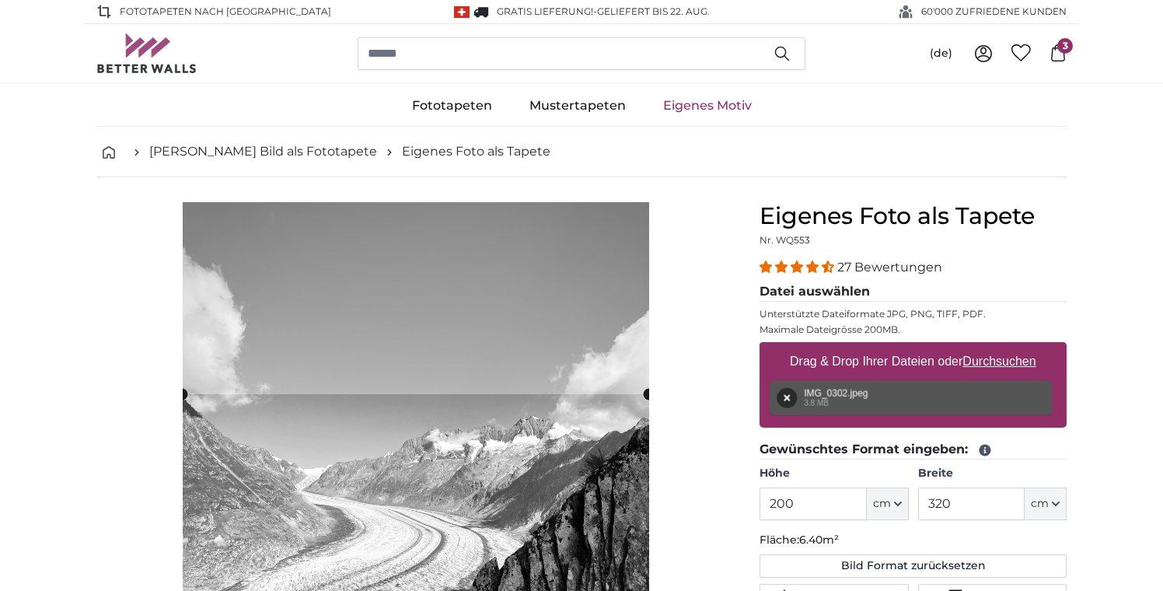
click at [775, 460] on fieldset "Gewünschtes Format eingeben: Höhe 200 ft cm Centimeter (cm) Inches (inch) Feet …" at bounding box center [913, 542] width 307 height 204
drag, startPoint x: 780, startPoint y: 505, endPoint x: 847, endPoint y: 502, distance: 67.7
click at [848, 503] on input "200" at bounding box center [813, 503] width 107 height 33
type input "230"
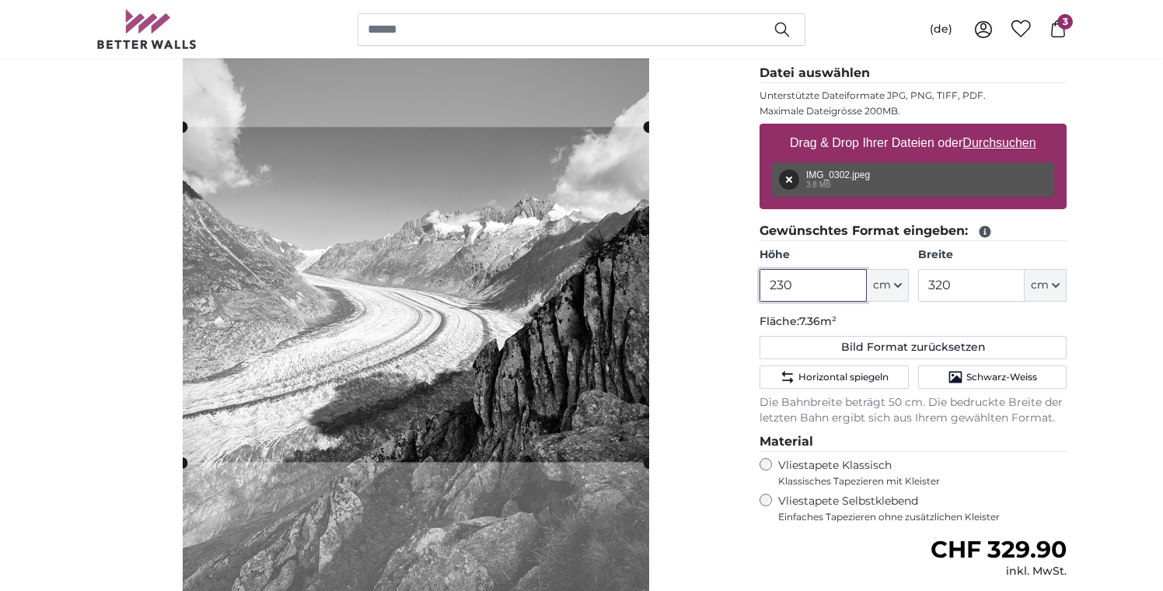
scroll to position [223, 0]
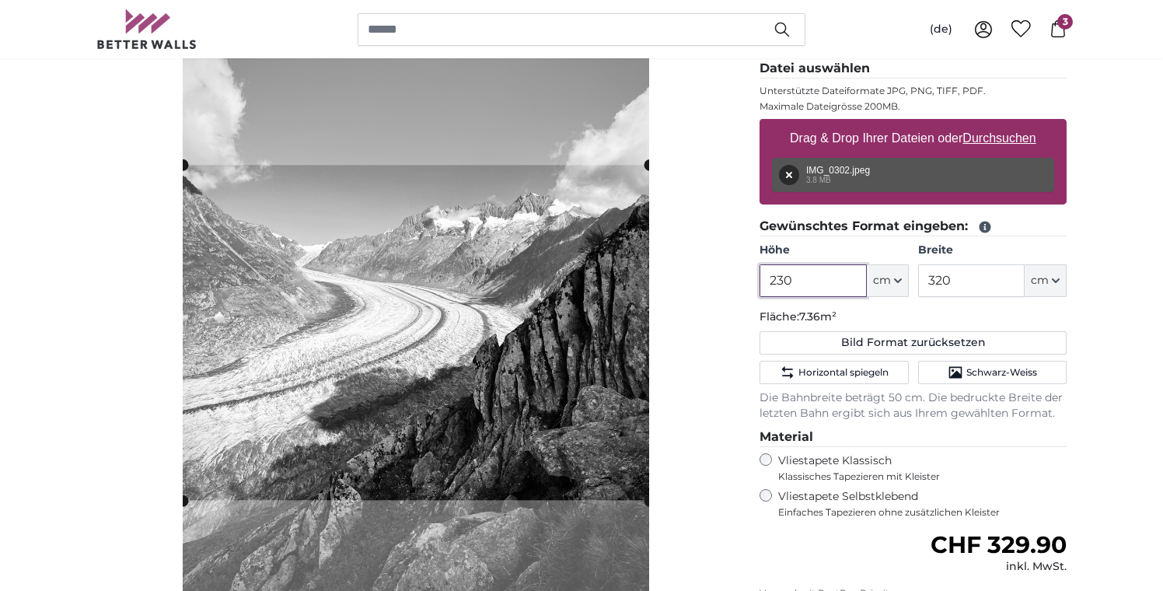
click at [608, 239] on cropper-handle at bounding box center [416, 332] width 466 height 335
click at [608, 235] on cropper-handle at bounding box center [416, 328] width 466 height 335
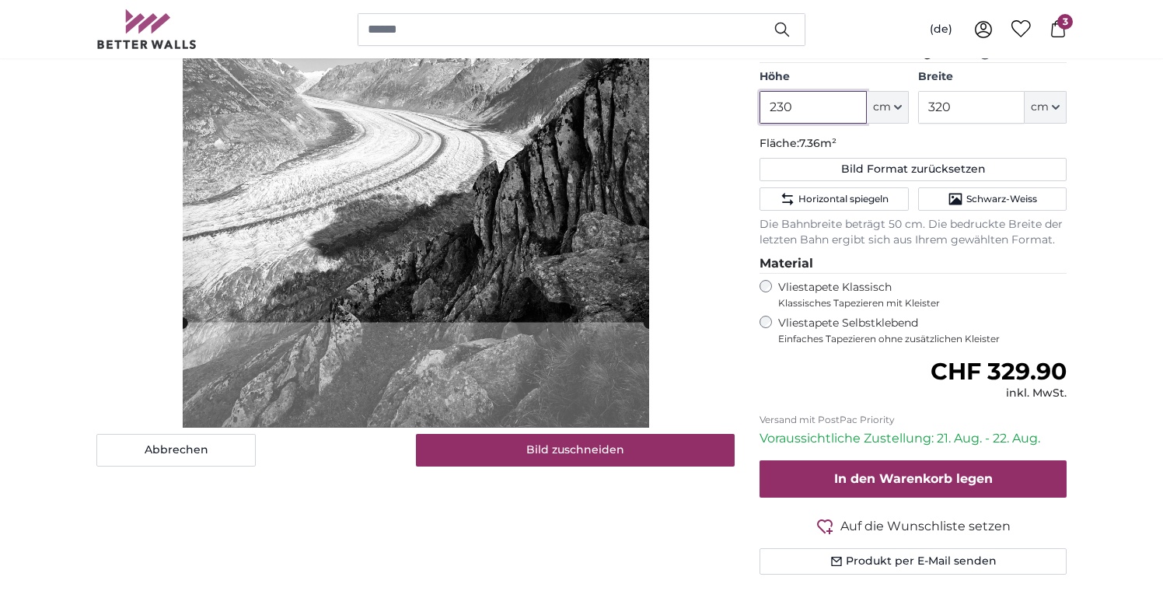
scroll to position [398, 0]
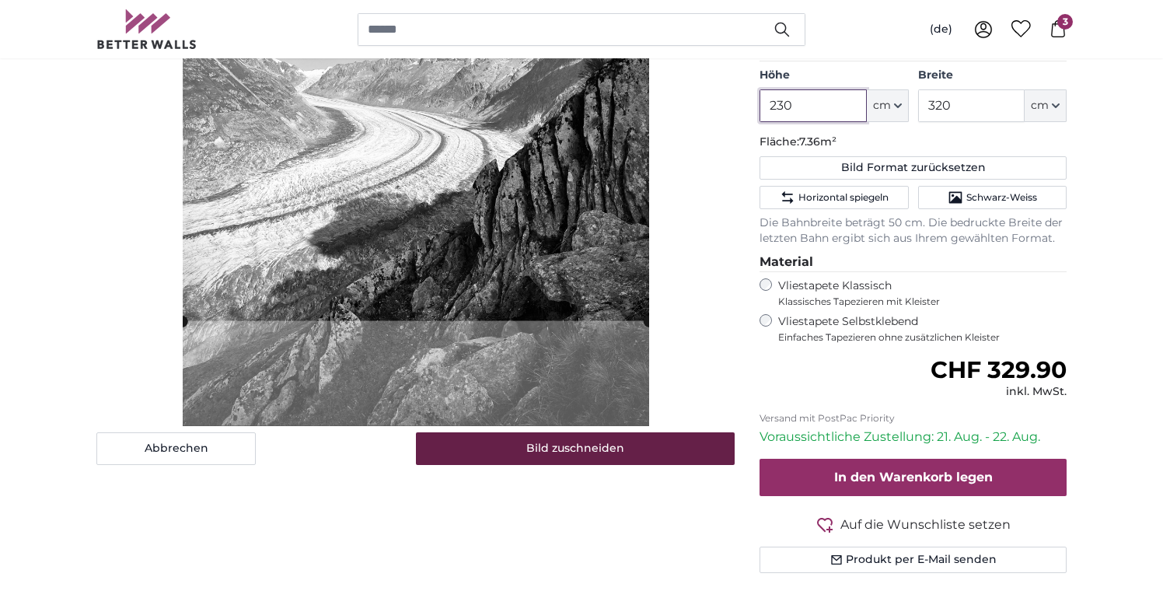
type input "230"
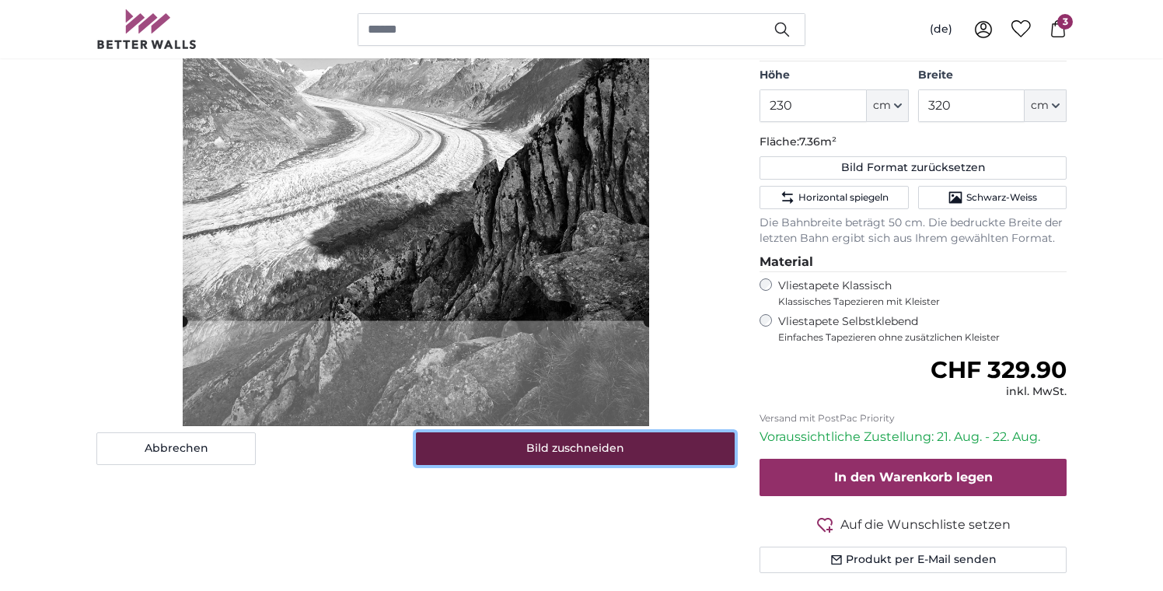
click at [612, 454] on button "Bild zuschneiden" at bounding box center [576, 448] width 320 height 33
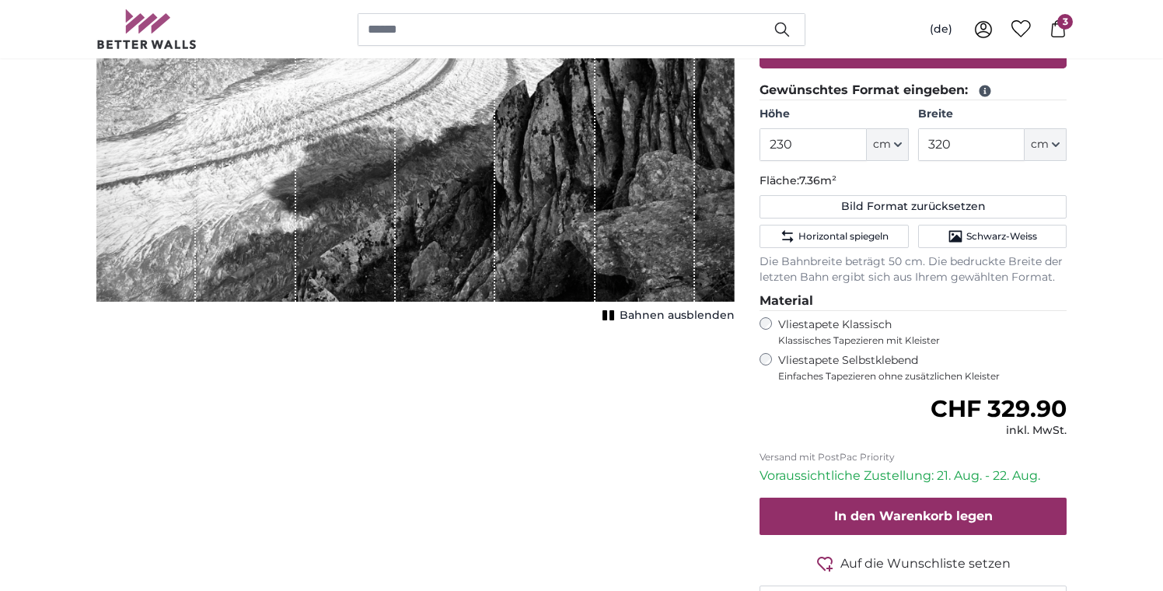
scroll to position [361, 0]
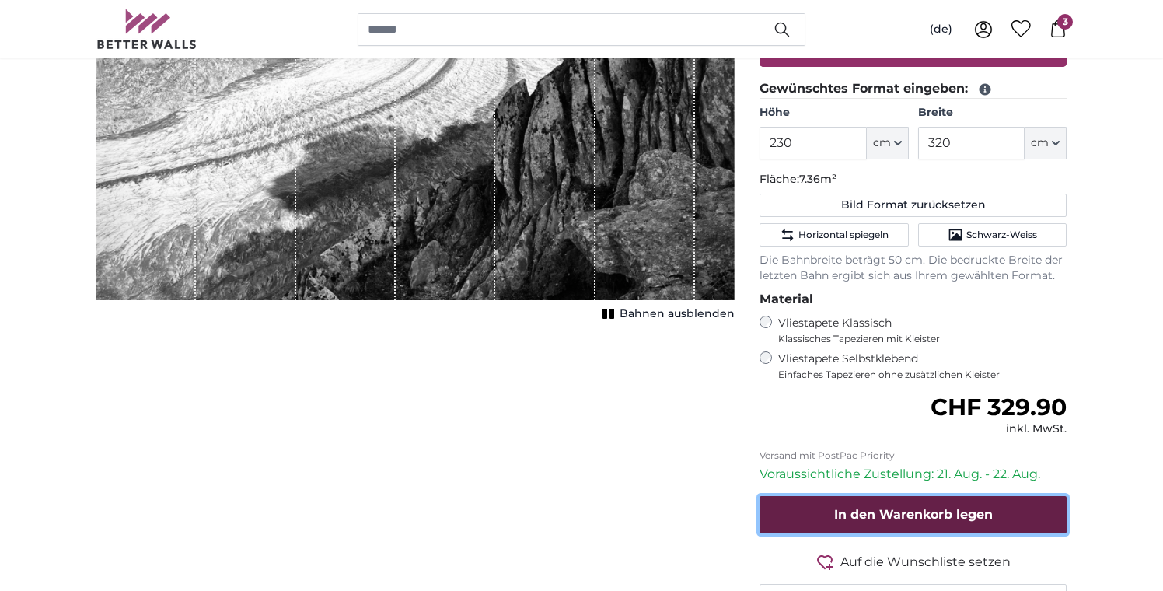
click at [865, 513] on span "In den Warenkorb legen" at bounding box center [913, 514] width 159 height 15
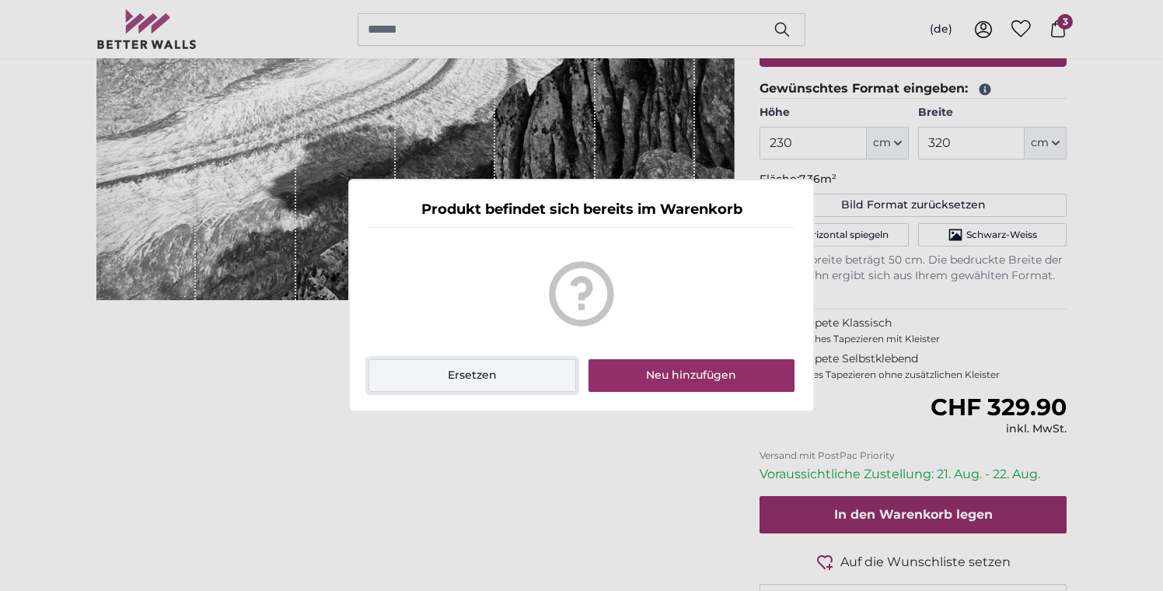
click at [564, 376] on button "Ersetzen" at bounding box center [472, 375] width 208 height 33
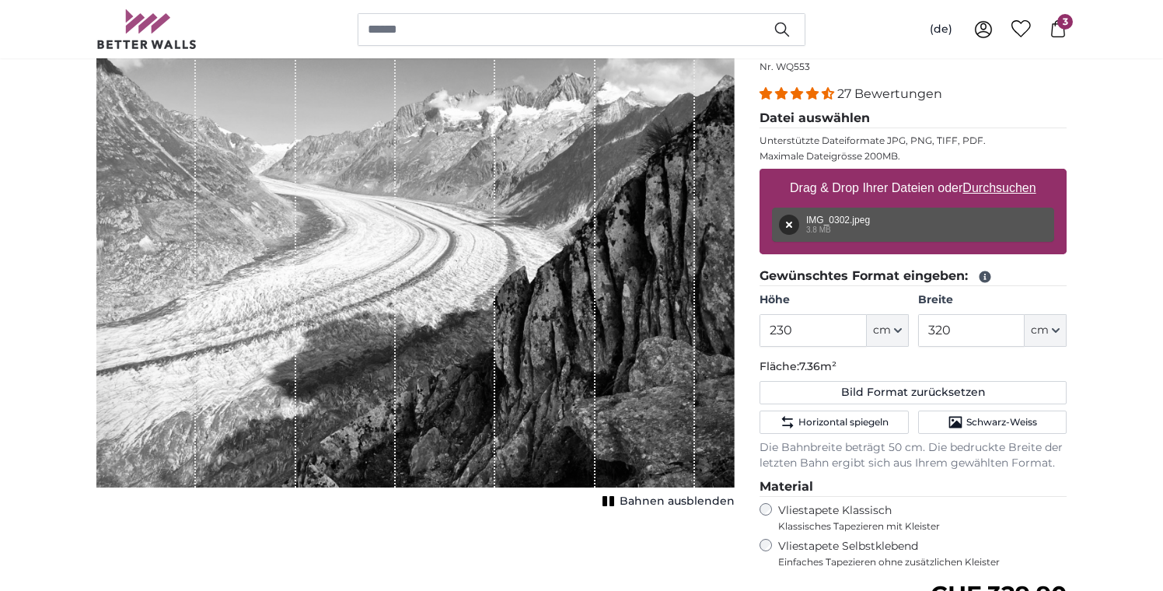
scroll to position [0, 0]
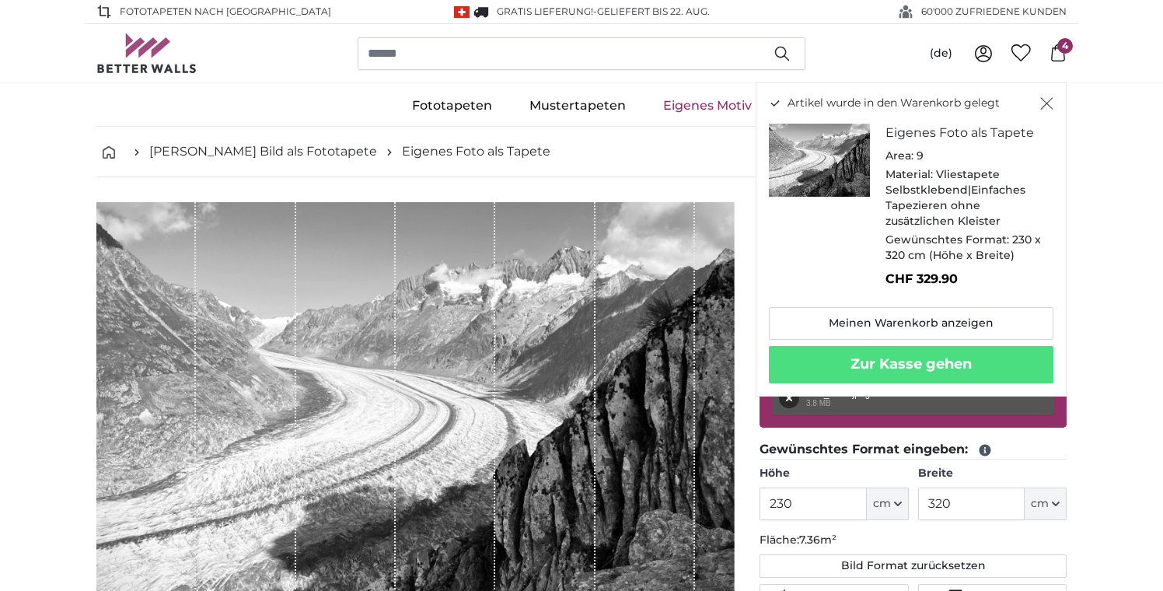
click at [1060, 58] on icon at bounding box center [1057, 52] width 17 height 17
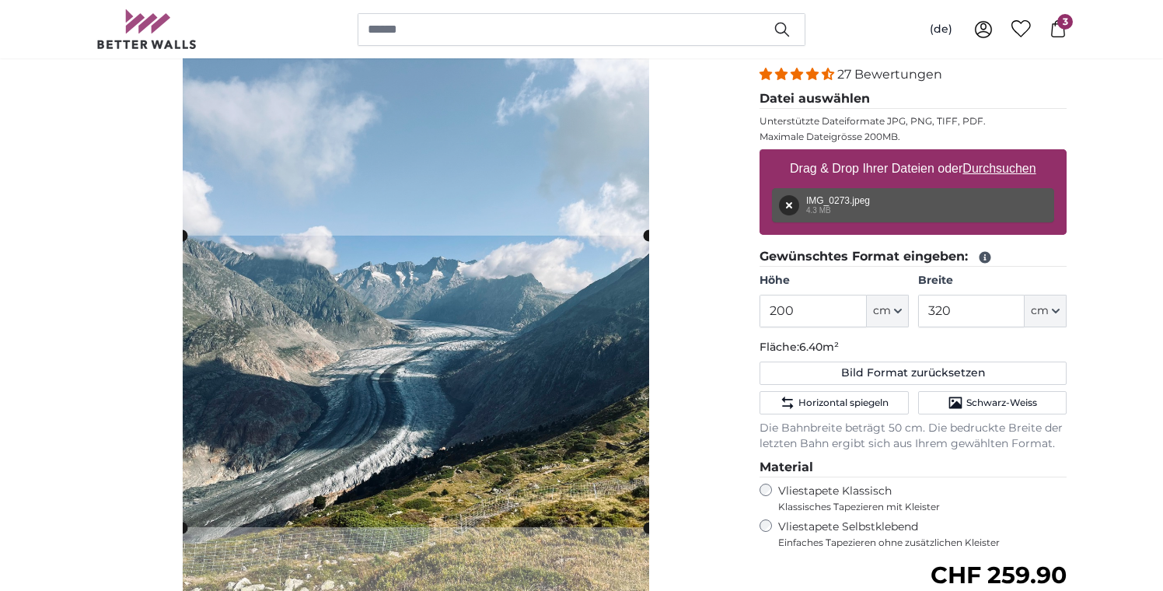
scroll to position [206, 0]
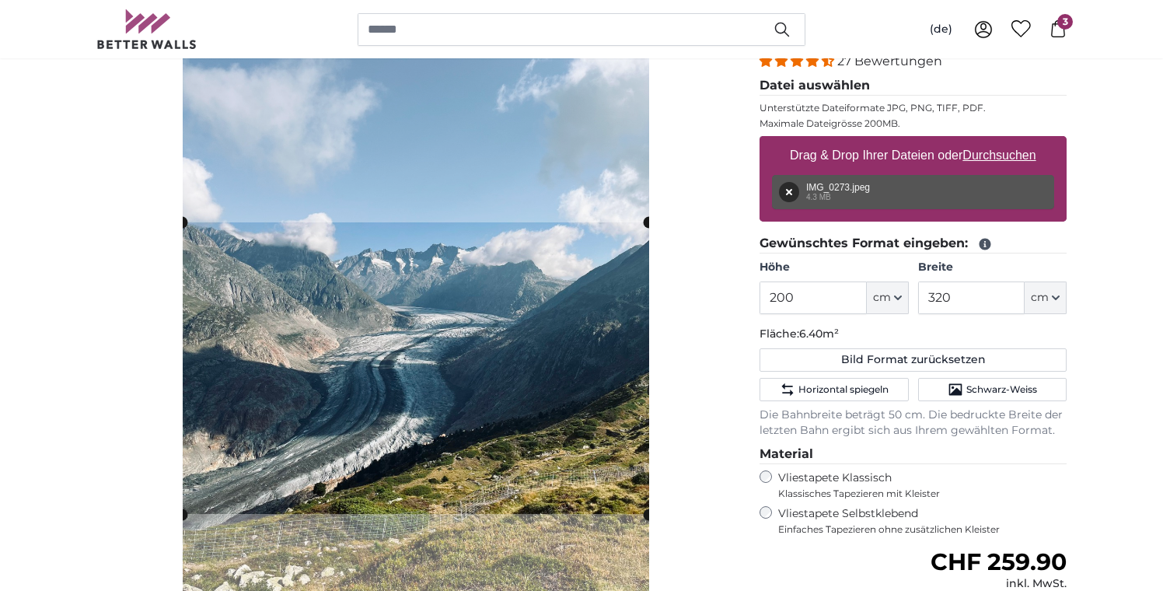
drag, startPoint x: 774, startPoint y: 299, endPoint x: 862, endPoint y: 300, distance: 88.6
click at [862, 301] on input "200" at bounding box center [813, 297] width 107 height 33
type input "230"
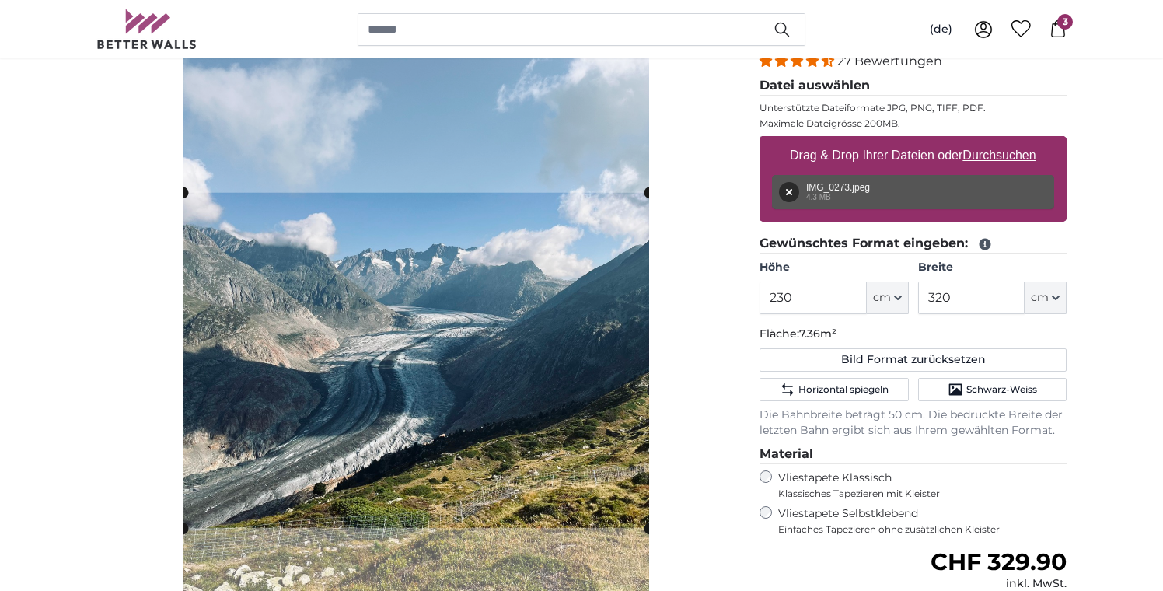
click at [585, 457] on cropper-handle at bounding box center [416, 360] width 466 height 335
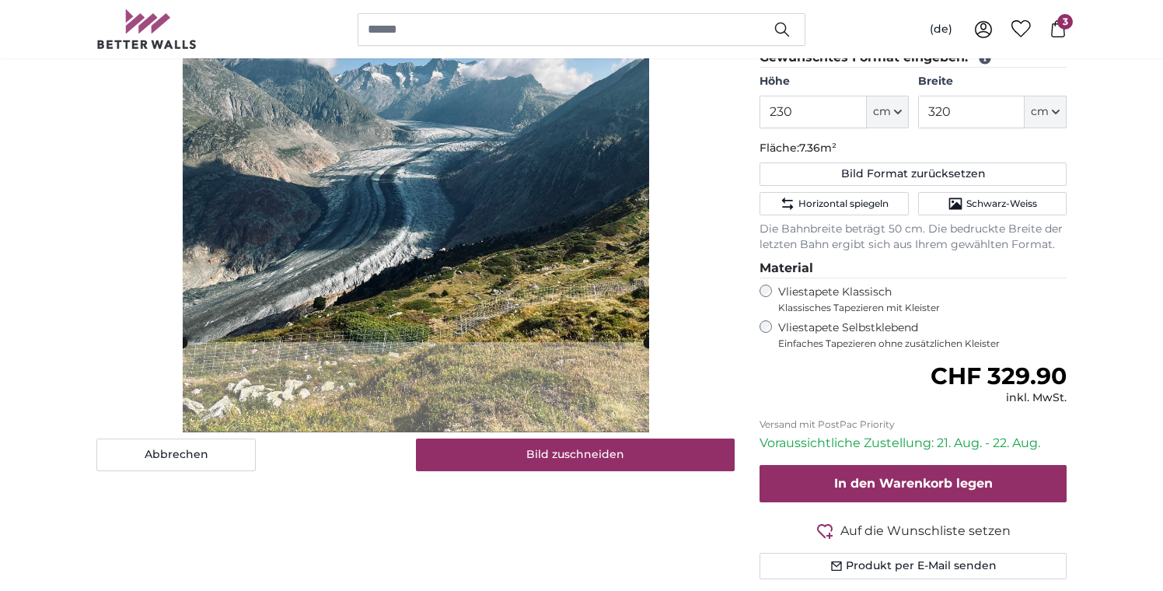
scroll to position [394, 0]
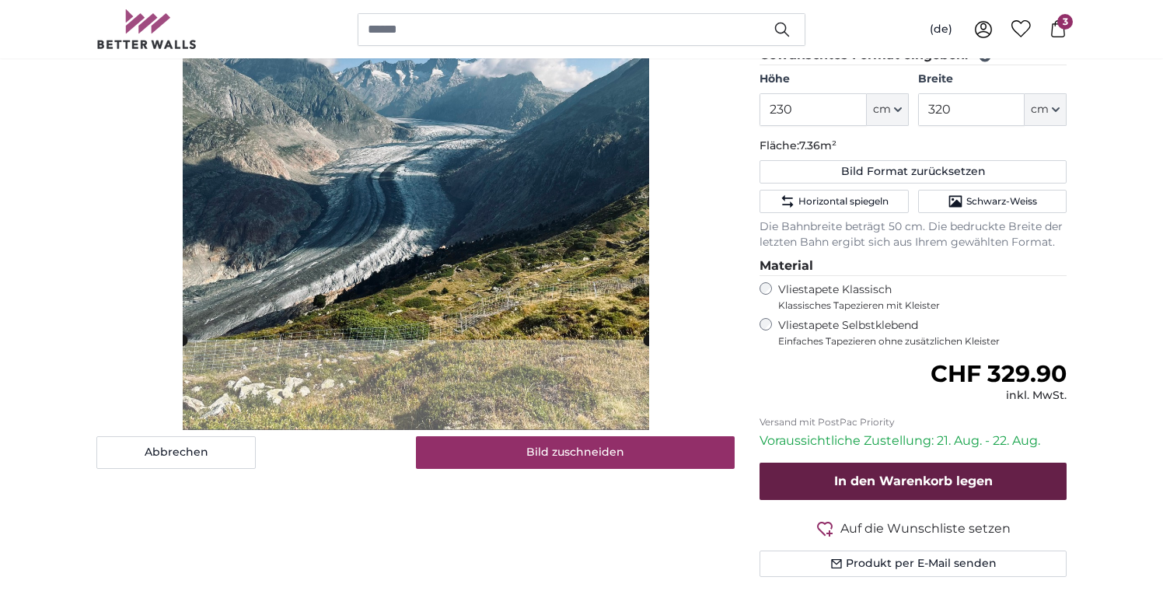
type input "230"
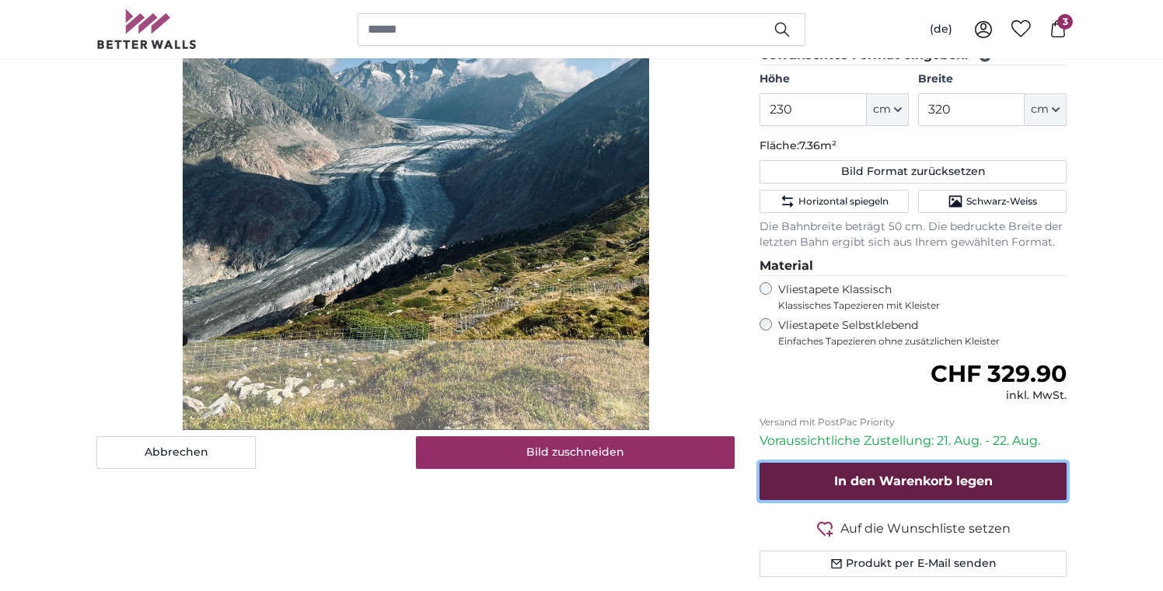
click at [856, 483] on span "In den Warenkorb legen" at bounding box center [913, 480] width 159 height 15
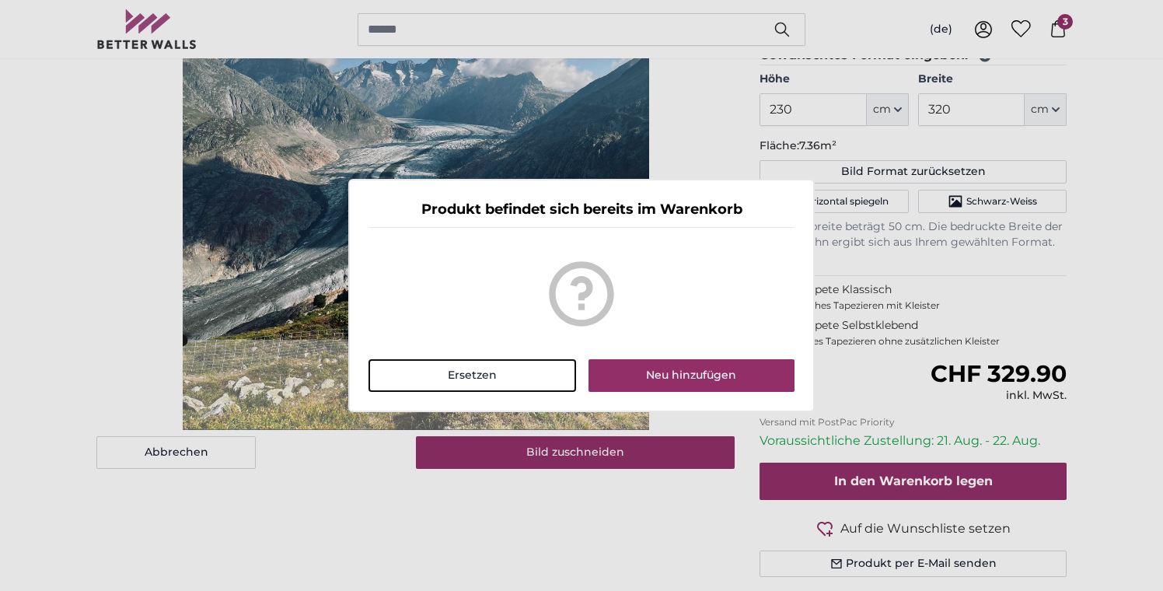
click at [554, 412] on dialog "Produkt befindet sich bereits im Warenkorb Ersetzen Neu hinzufügen" at bounding box center [581, 295] width 466 height 233
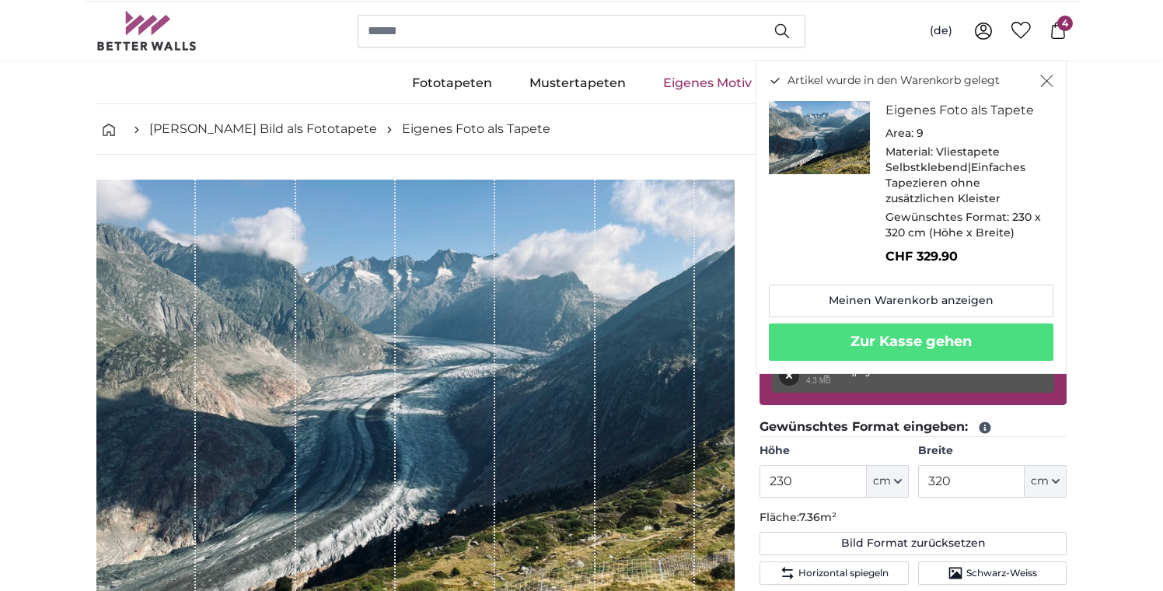
scroll to position [28, 0]
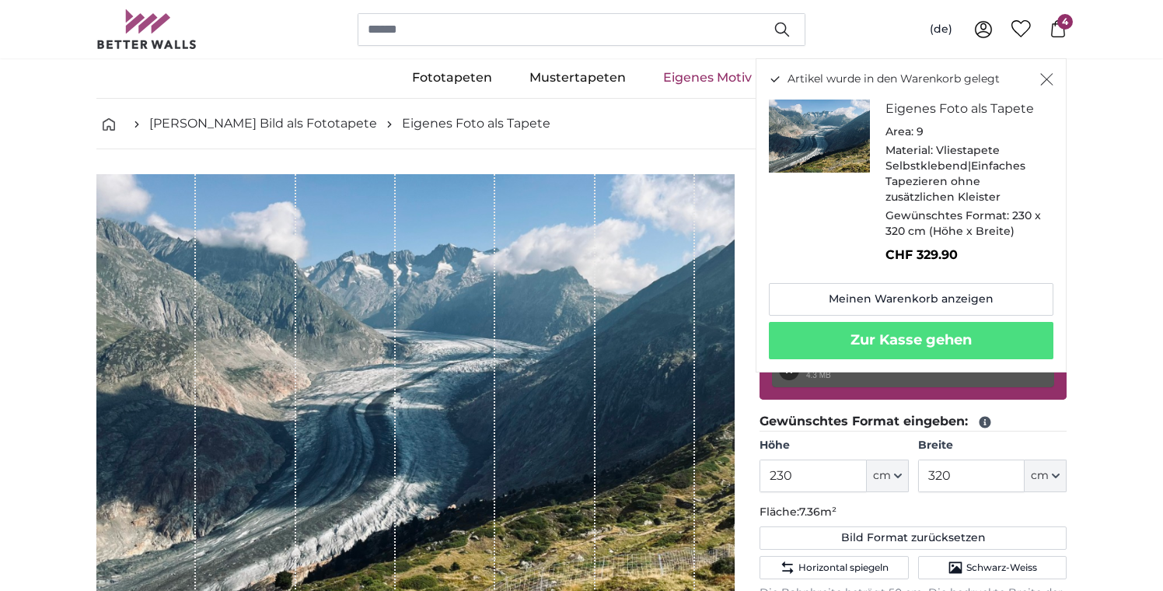
click at [1056, 33] on icon at bounding box center [1057, 28] width 17 height 17
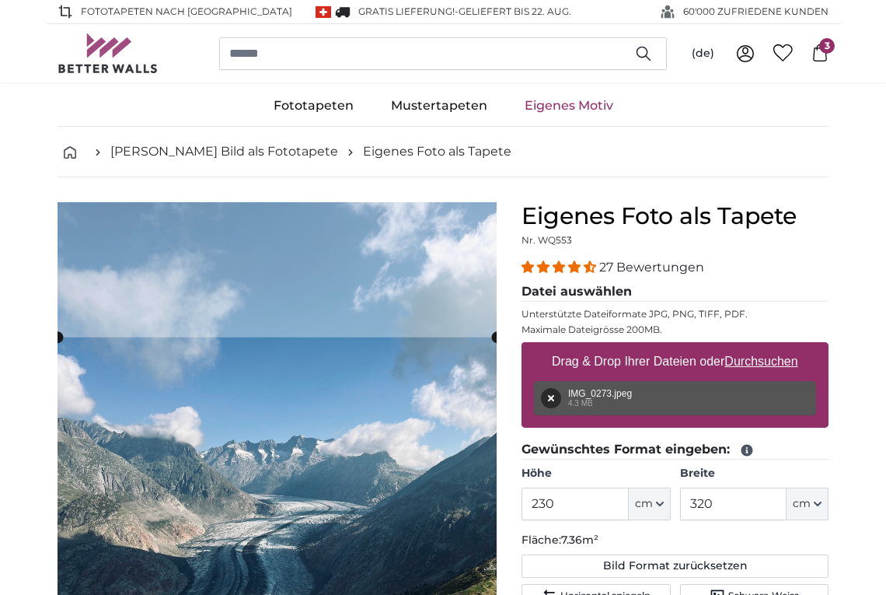
click at [575, 367] on label "Drag & Drop Ihrer Dateien oder Durchsuchen" at bounding box center [675, 361] width 259 height 31
click at [575, 347] on input "Drag & Drop Ihrer Dateien oder Durchsuchen" at bounding box center [675, 344] width 307 height 5
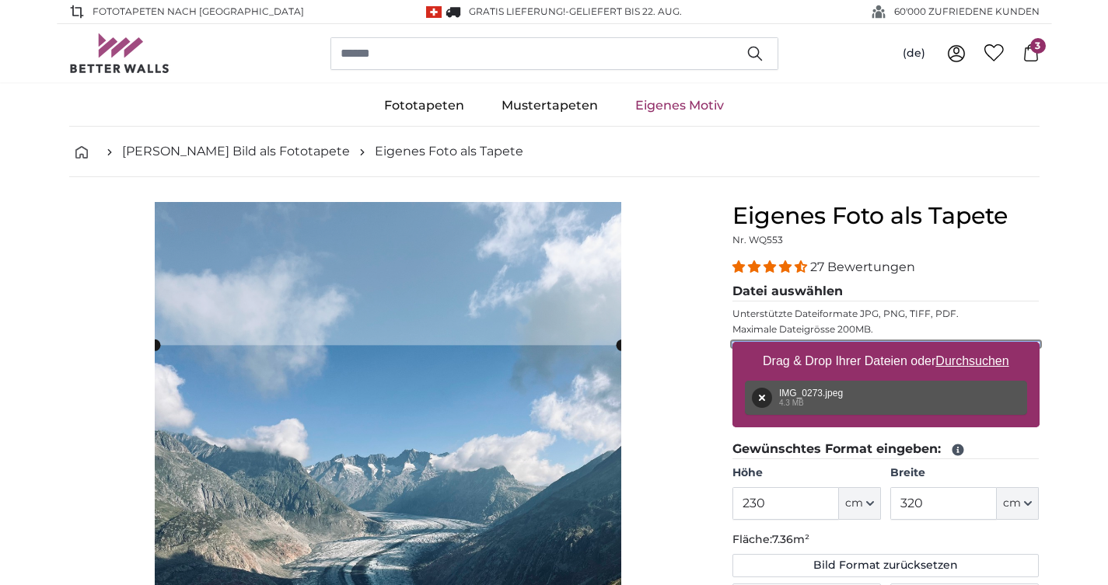
type input "**********"
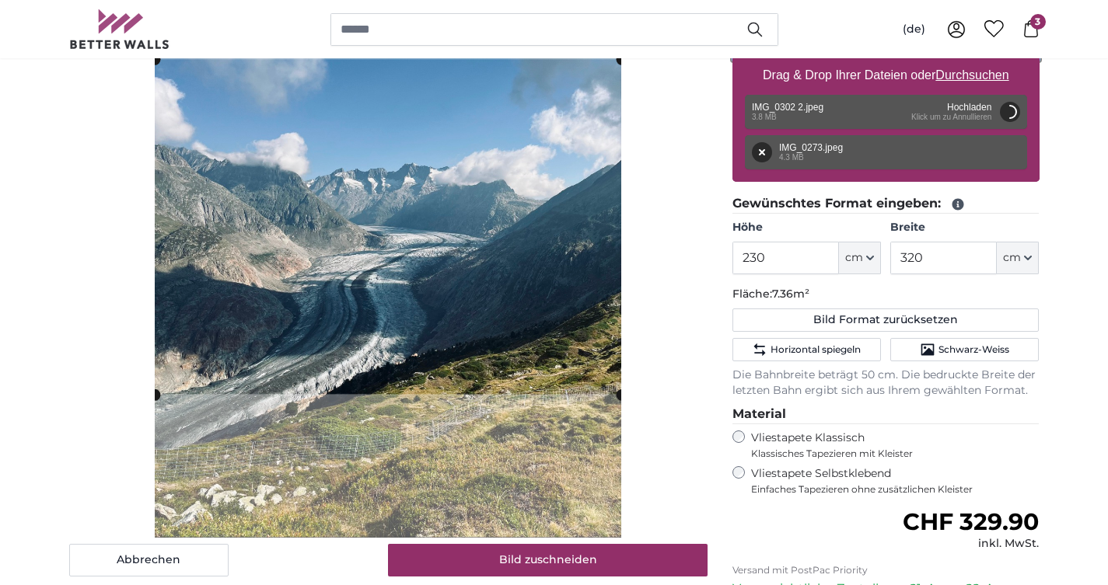
scroll to position [287, 0]
type input "200"
type input "150"
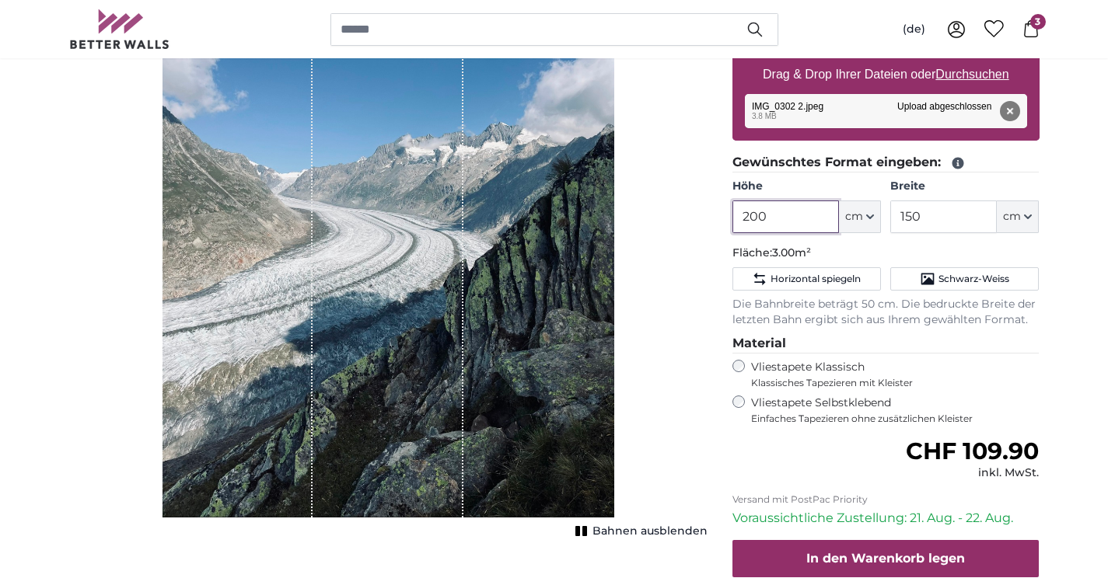
drag, startPoint x: 777, startPoint y: 215, endPoint x: 645, endPoint y: 215, distance: 131.4
click at [645, 215] on product-detail "Abbrechen Bild zuschneiden Bahnen ausblenden Eigenes Foto als Tapete Nr. WQ553 …" at bounding box center [554, 291] width 995 height 802
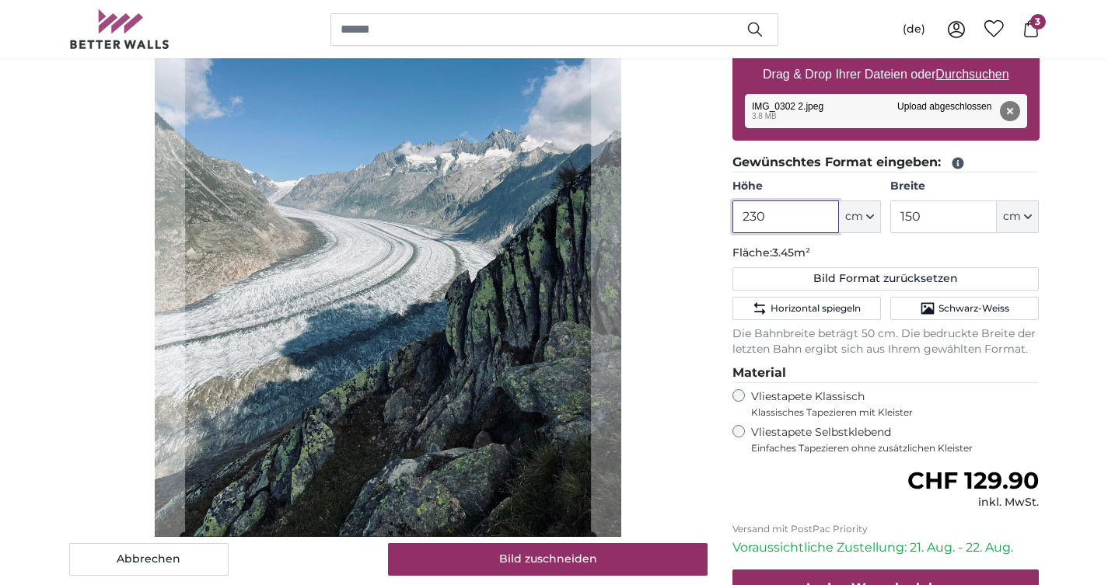
type input "230"
drag, startPoint x: 920, startPoint y: 222, endPoint x: 876, endPoint y: 222, distance: 44.3
click at [876, 222] on div "Höhe 230 ft cm Centimeter (cm) Inches (inch) Feet (ft. in.) Breite 150 ft cm Ce…" at bounding box center [885, 206] width 307 height 54
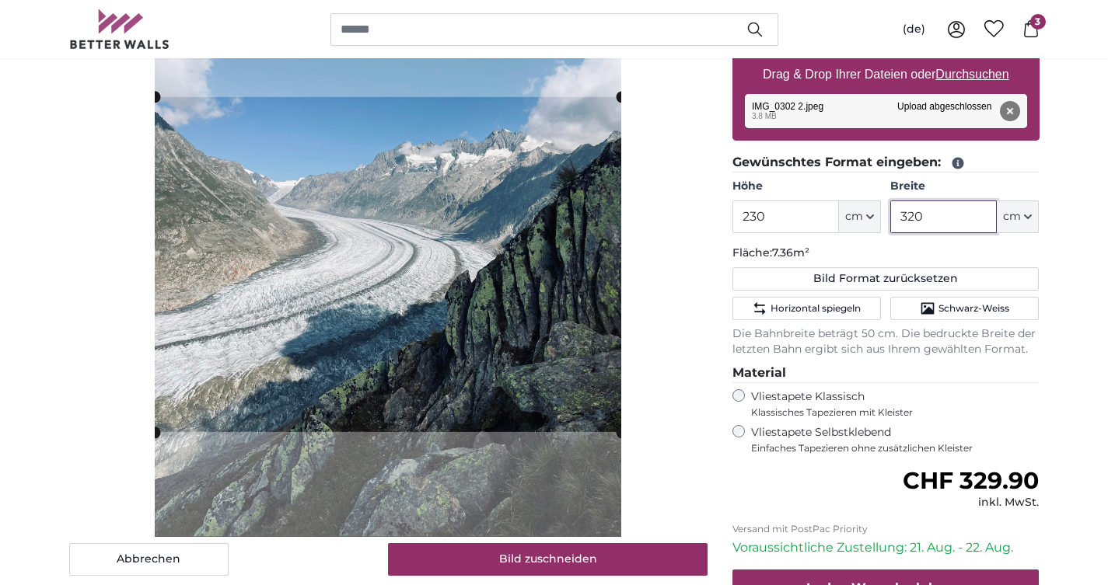
click at [572, 334] on cropper-handle at bounding box center [388, 264] width 466 height 335
type input "320"
click at [885, 313] on span "Schwarz-Weiss" at bounding box center [973, 308] width 71 height 12
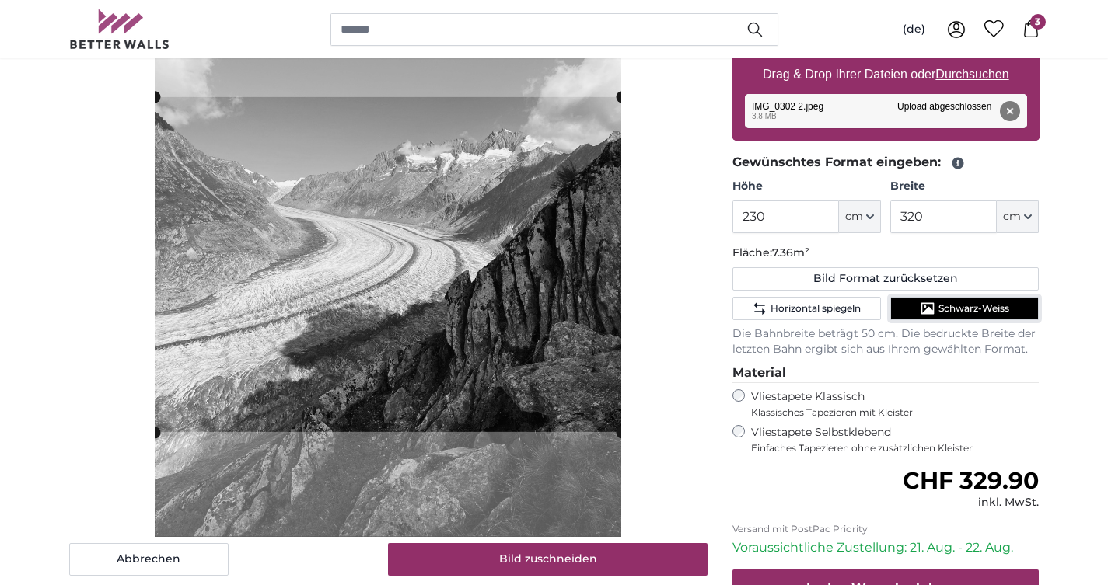
click at [885, 313] on span "Schwarz-Weiss" at bounding box center [973, 308] width 71 height 12
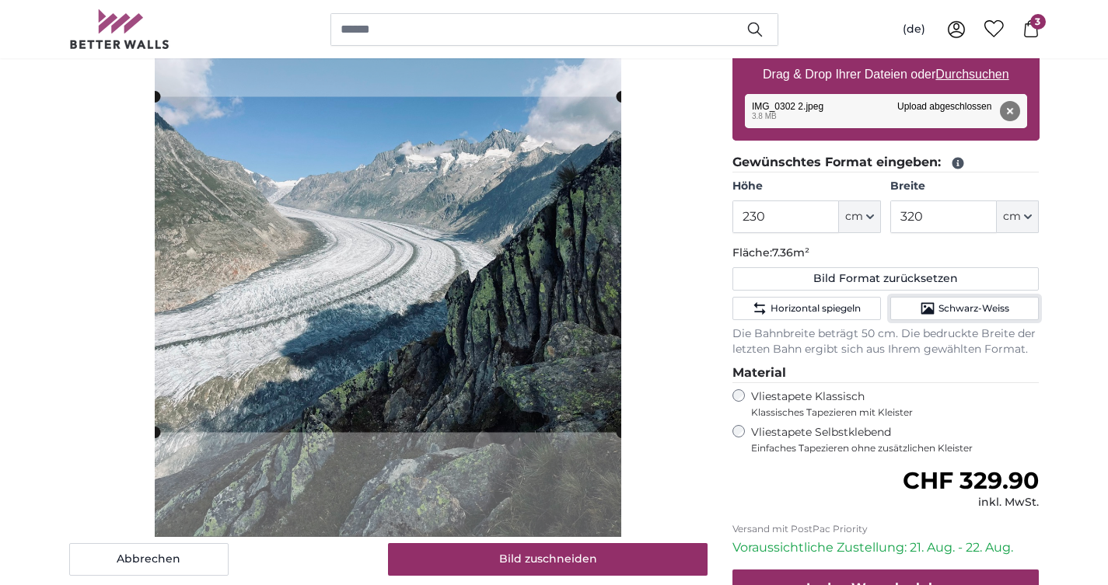
click at [620, 393] on cropper-handle at bounding box center [622, 265] width 12 height 336
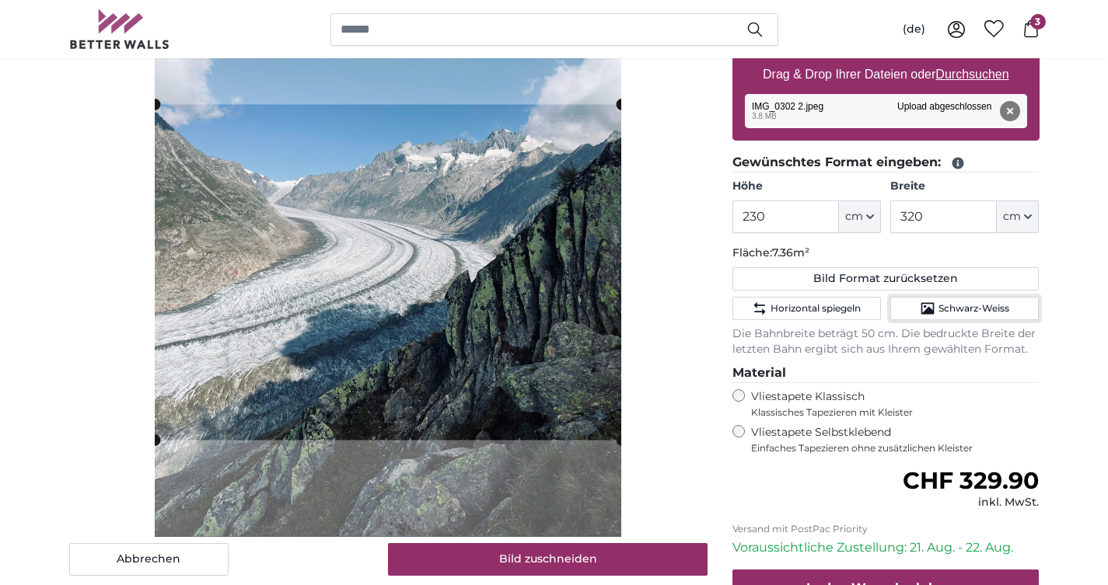
click at [566, 403] on cropper-handle at bounding box center [388, 272] width 467 height 336
click at [566, 401] on cropper-handle at bounding box center [388, 271] width 467 height 336
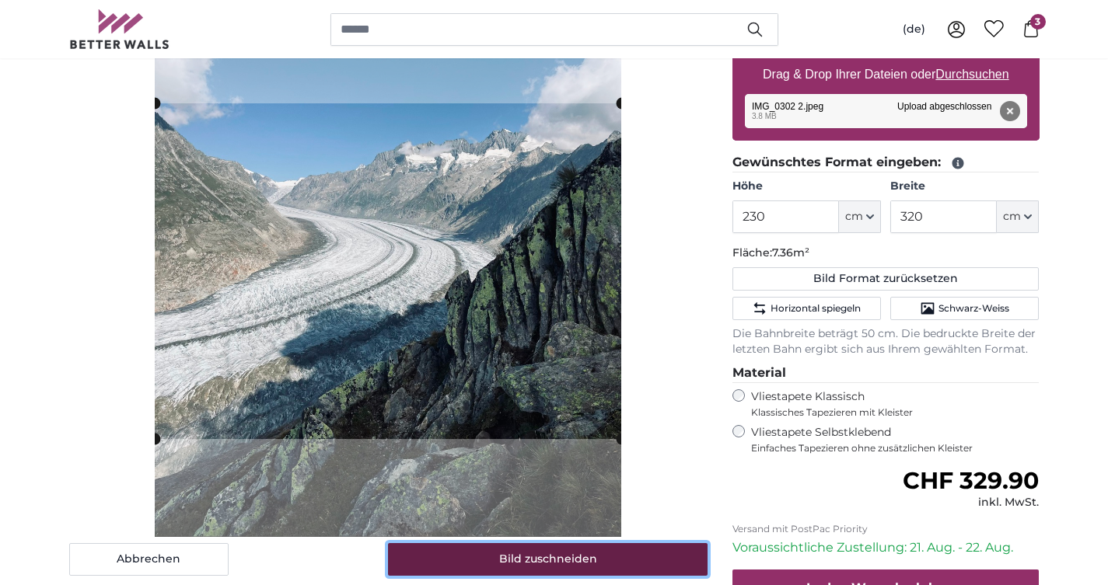
click at [594, 557] on button "Bild zuschneiden" at bounding box center [548, 559] width 320 height 33
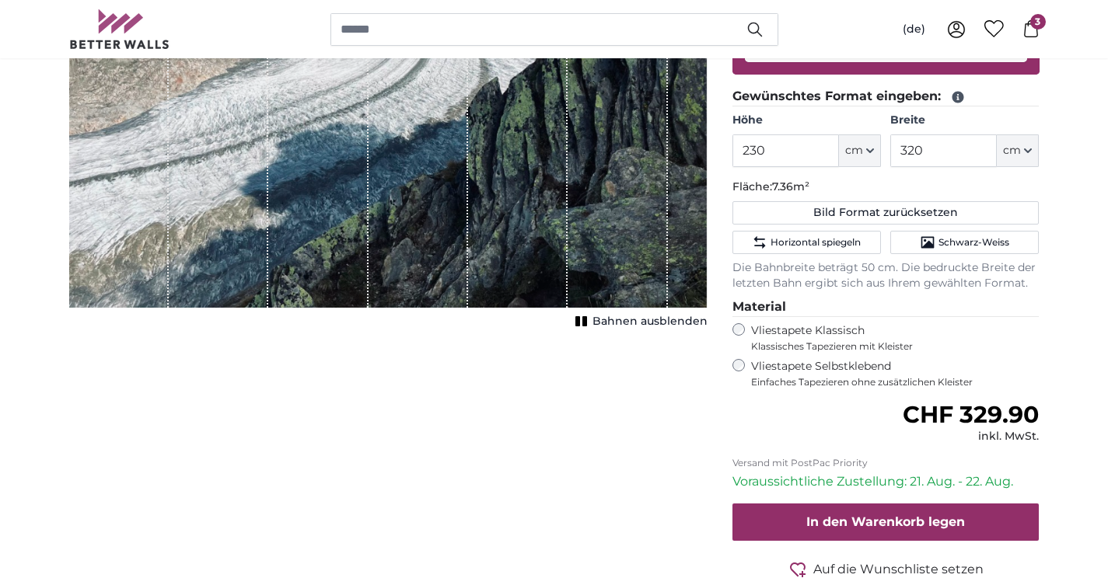
scroll to position [369, 0]
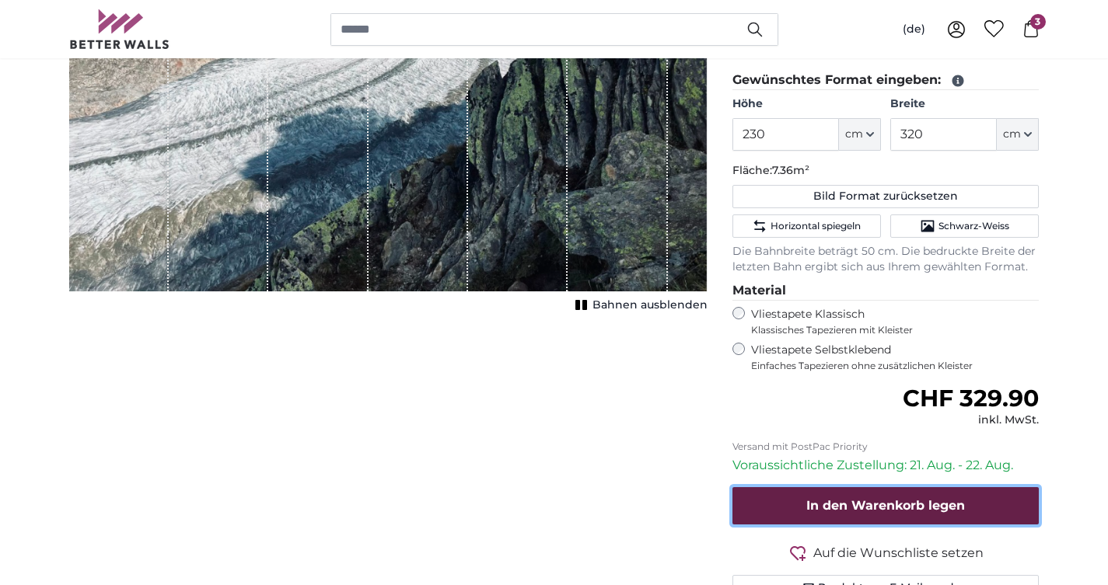
click at [848, 504] on span "In den Warenkorb legen" at bounding box center [885, 505] width 159 height 15
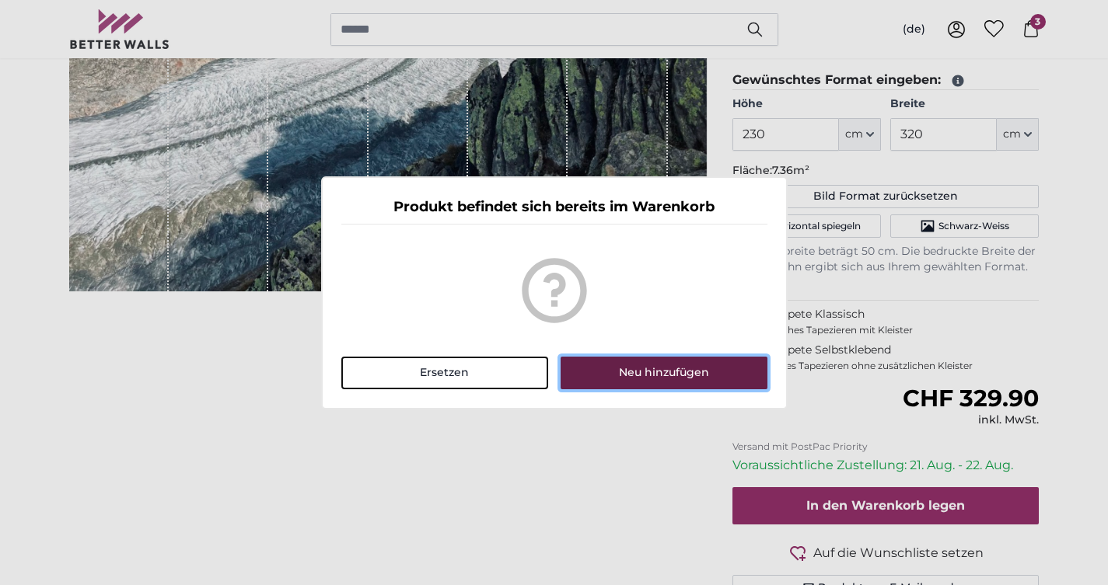
click at [630, 375] on button "Neu hinzufügen" at bounding box center [664, 373] width 206 height 33
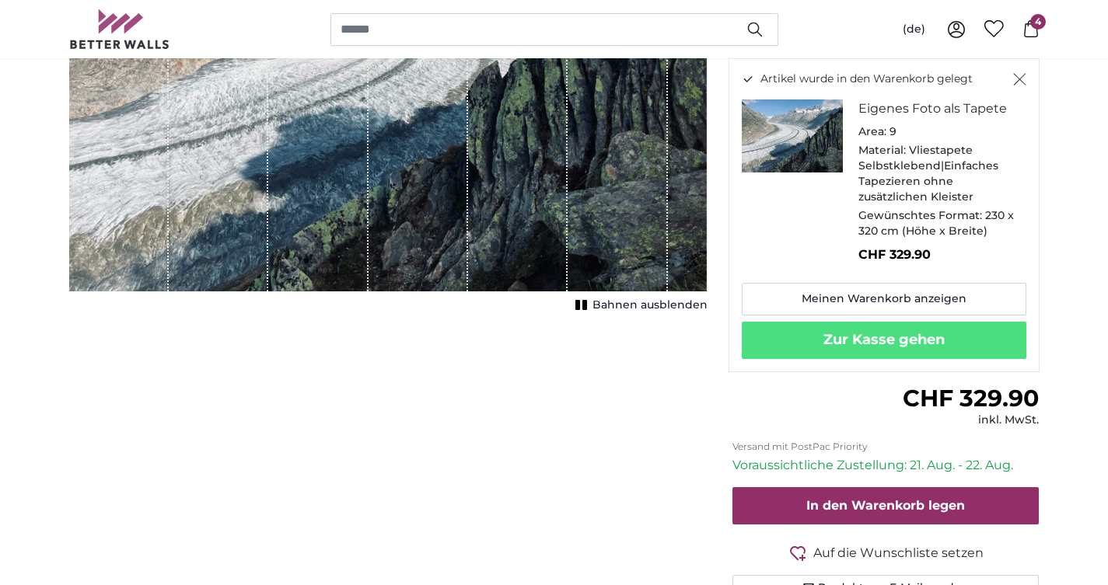
click at [885, 27] on span "4" at bounding box center [1038, 22] width 16 height 16
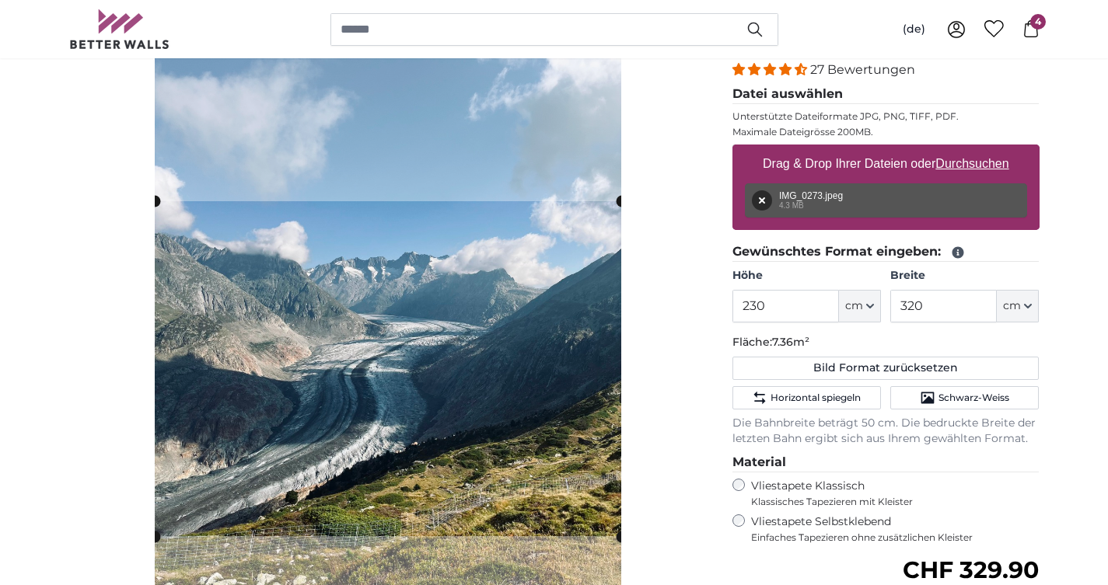
scroll to position [198, 0]
click at [98, 309] on div "Abbrechen Bild zuschneiden" at bounding box center [388, 334] width 638 height 661
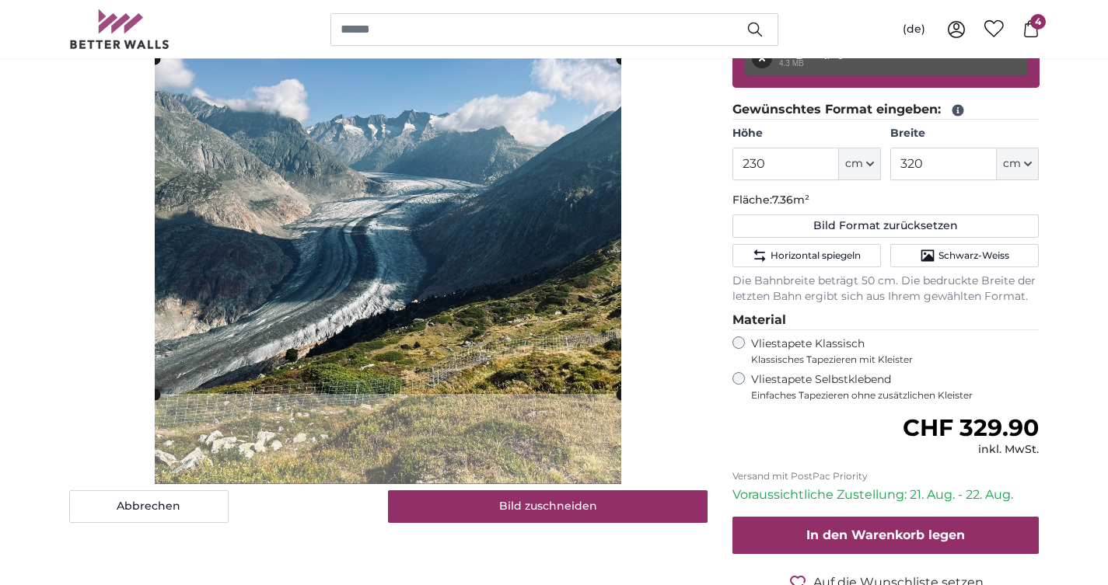
scroll to position [343, 0]
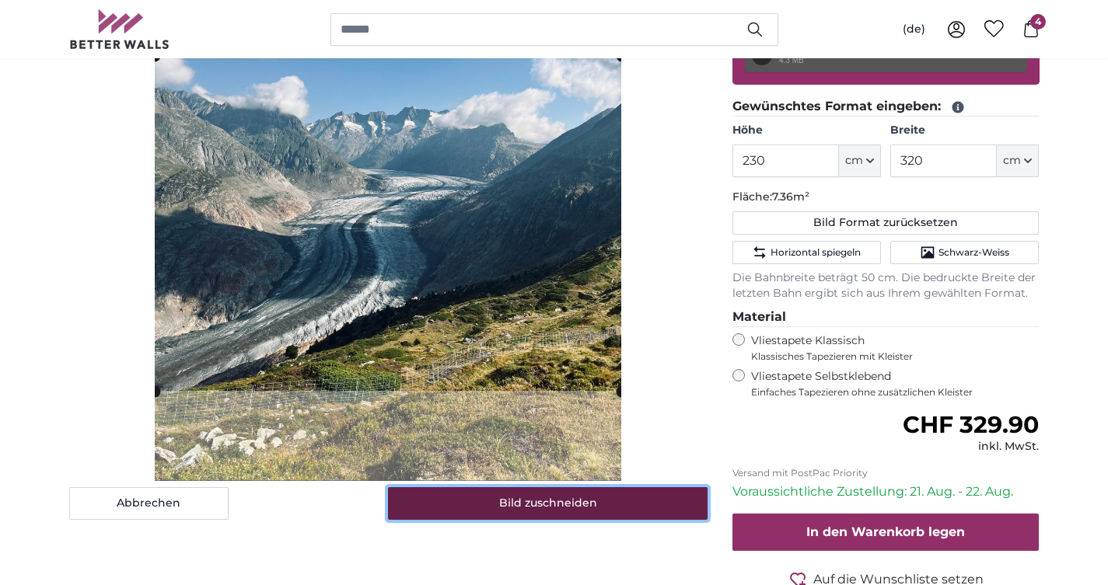
click at [595, 501] on button "Bild zuschneiden" at bounding box center [548, 503] width 320 height 33
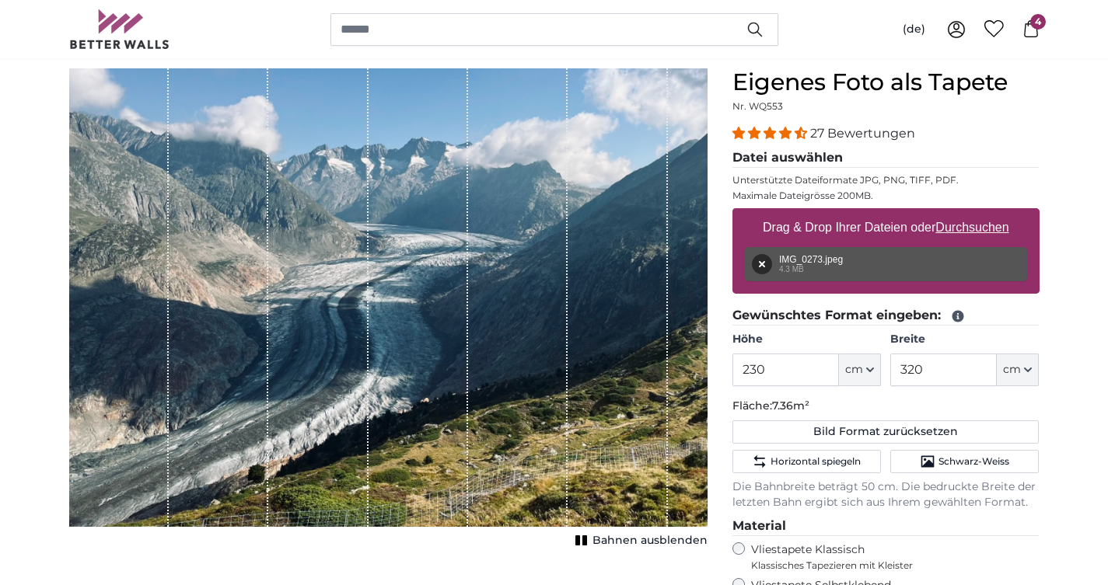
scroll to position [134, 0]
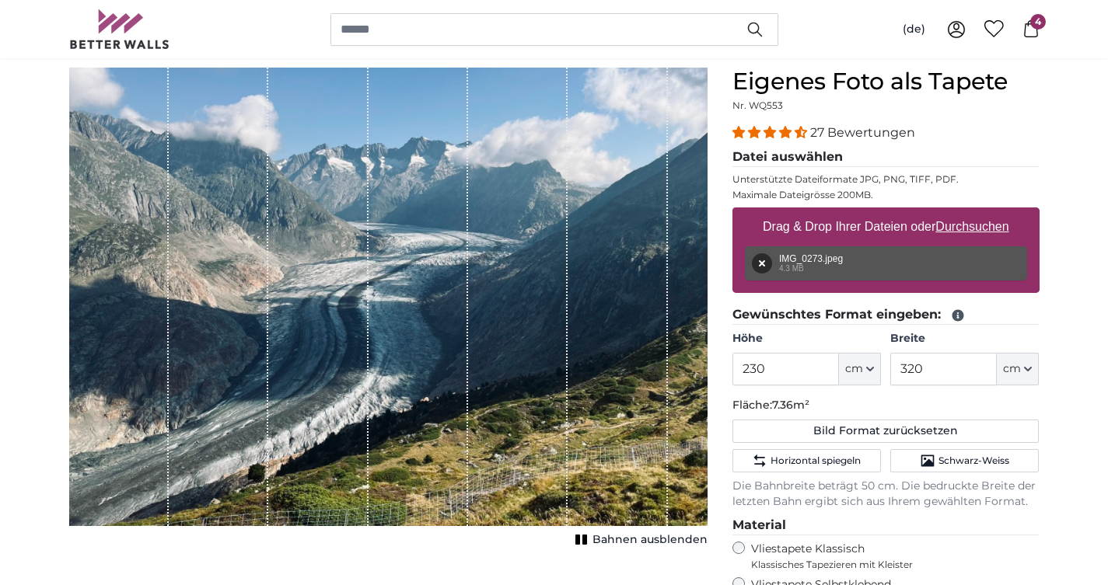
click at [1035, 30] on icon at bounding box center [1030, 28] width 17 height 17
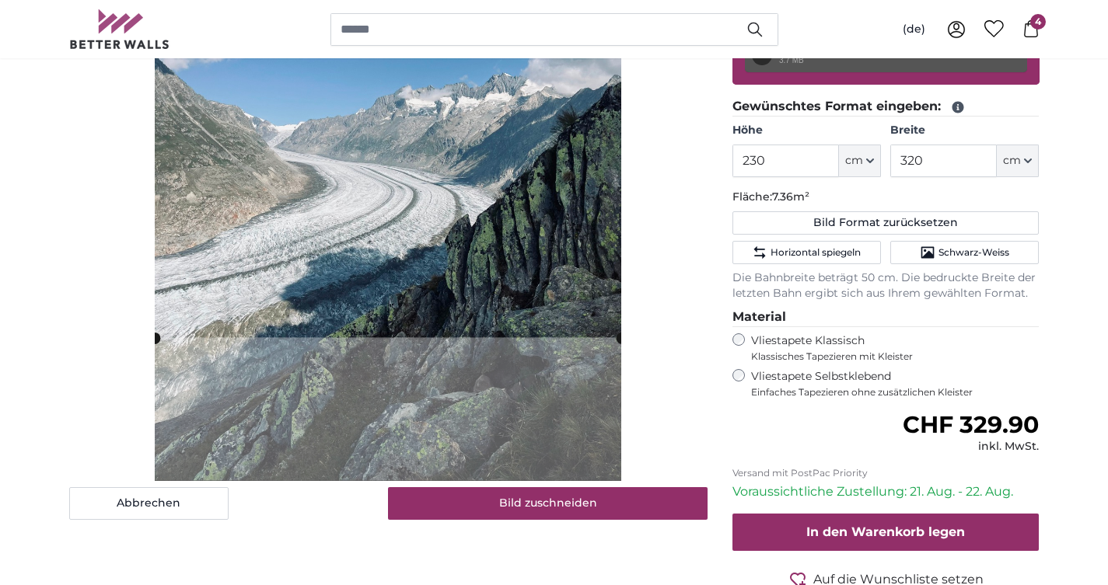
scroll to position [348, 0]
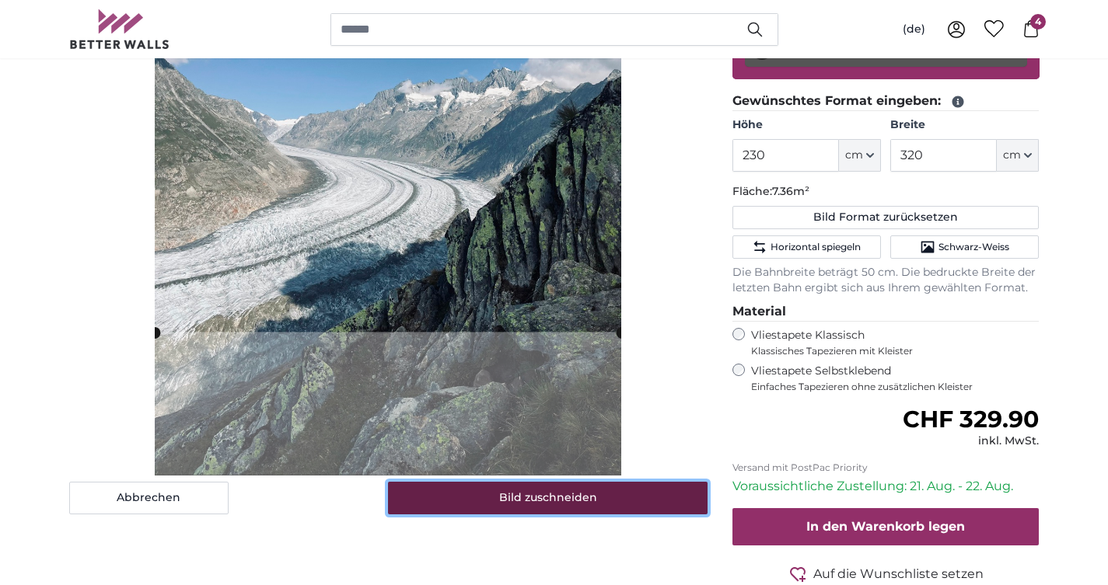
click at [530, 495] on button "Bild zuschneiden" at bounding box center [548, 498] width 320 height 33
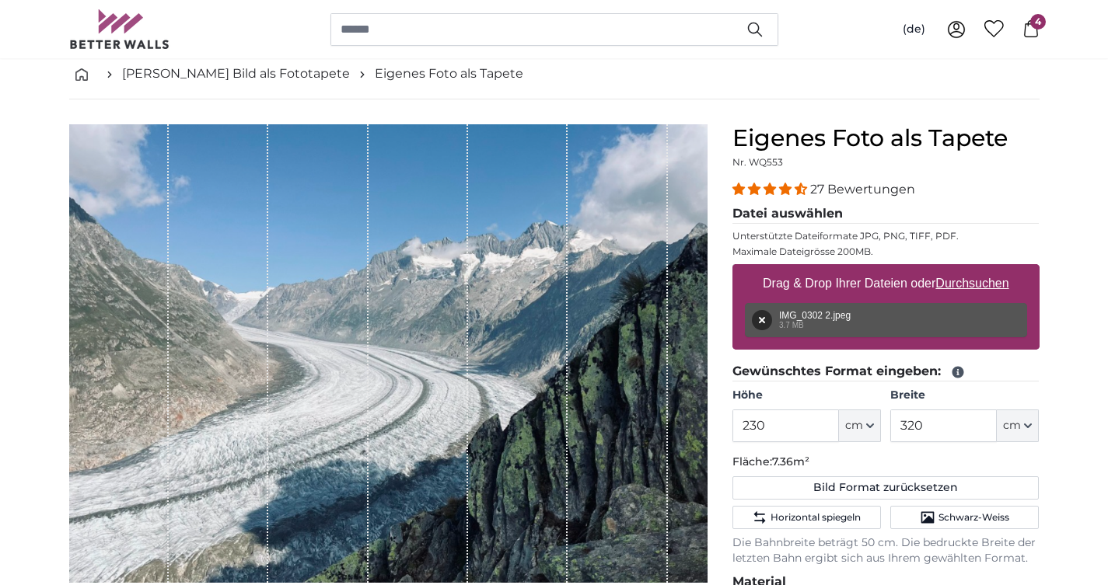
scroll to position [107, 0]
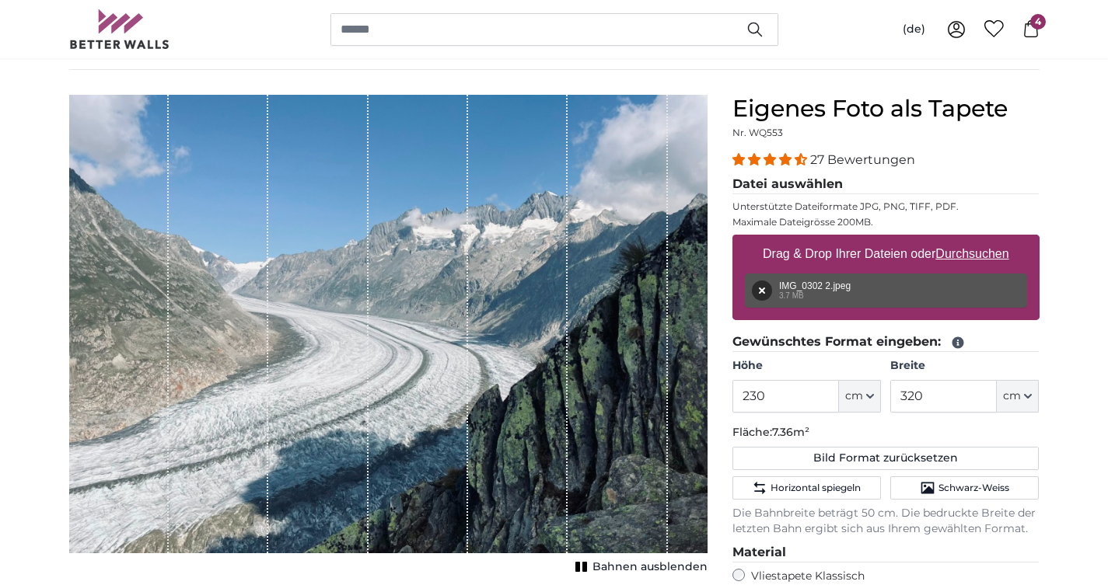
click at [1029, 29] on icon at bounding box center [1030, 28] width 17 height 17
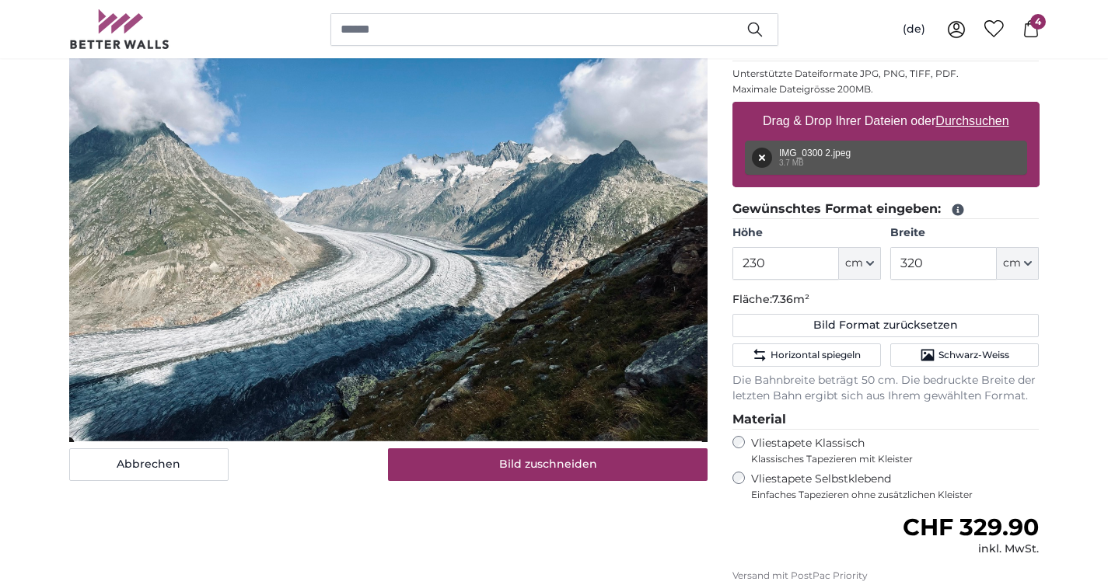
scroll to position [250, 0]
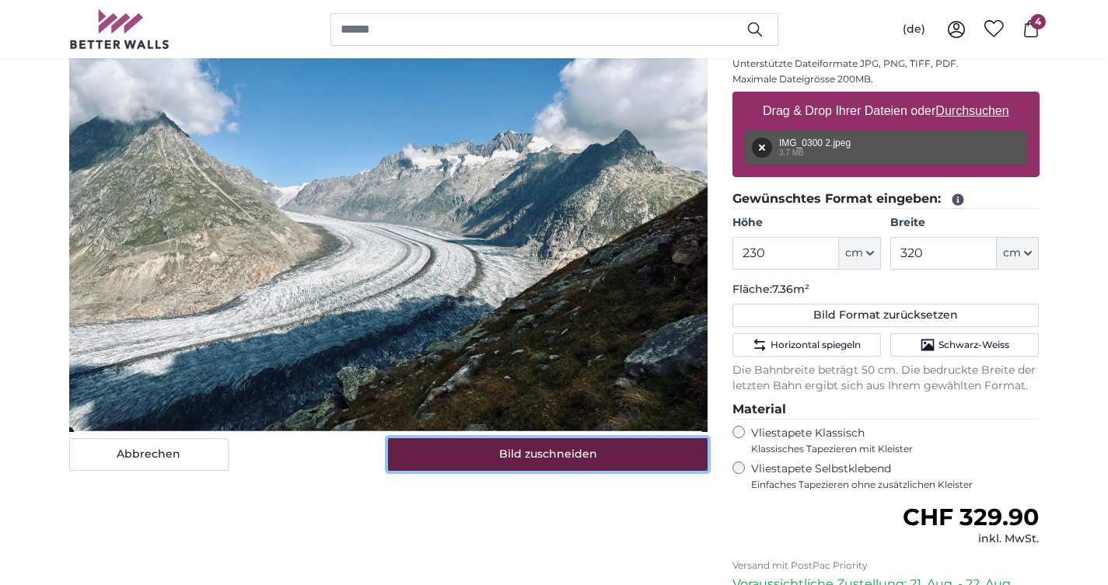
click at [583, 450] on button "Bild zuschneiden" at bounding box center [548, 454] width 320 height 33
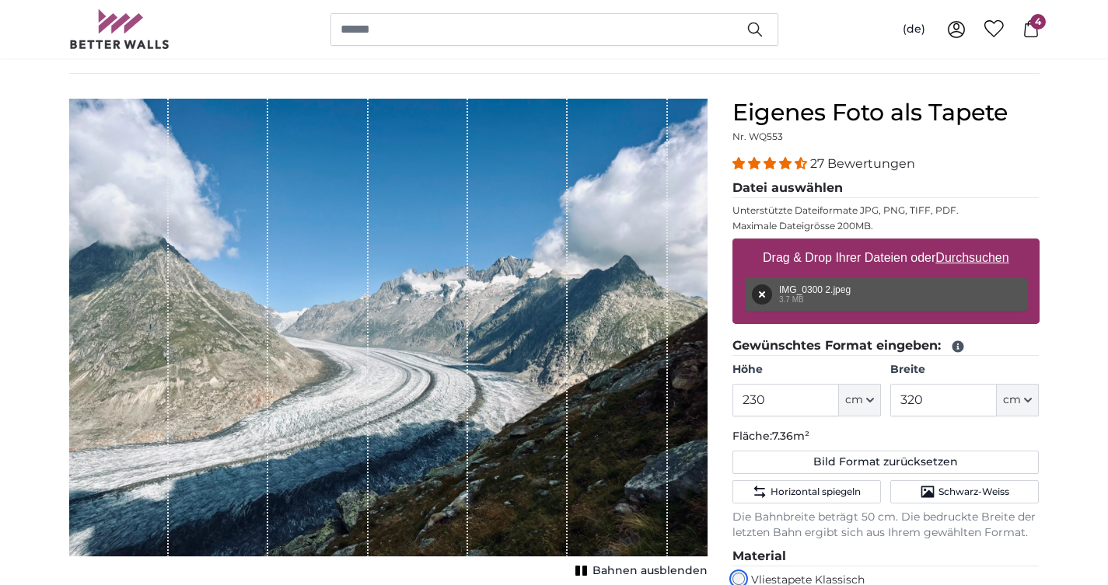
scroll to position [105, 0]
